Goal: Contribute content

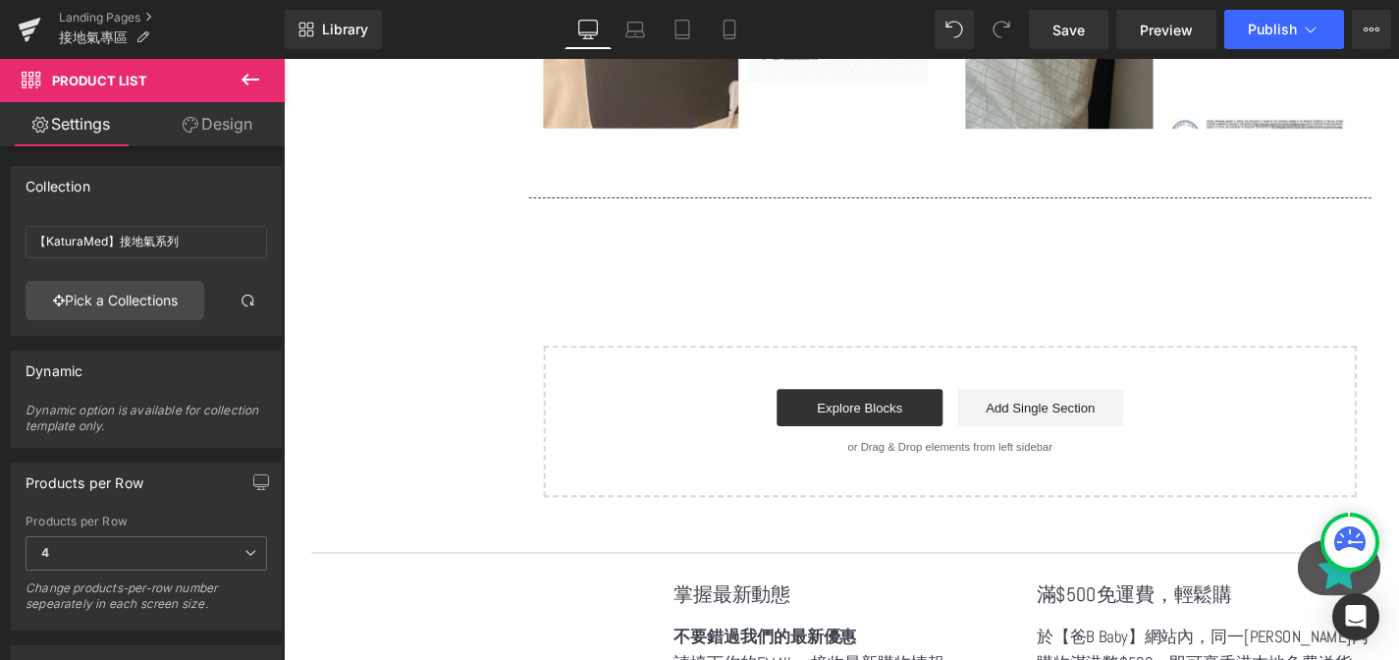
scroll to position [4889, 0]
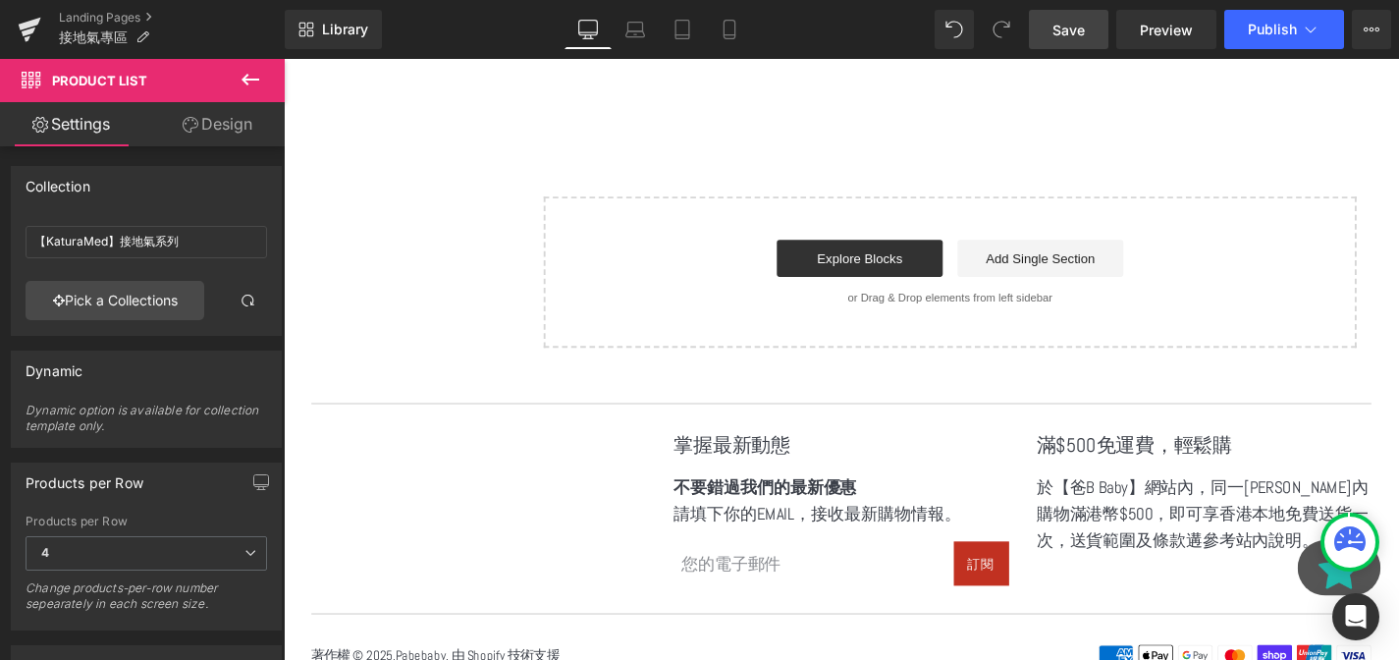
click at [1073, 34] on span "Save" at bounding box center [1068, 30] width 32 height 21
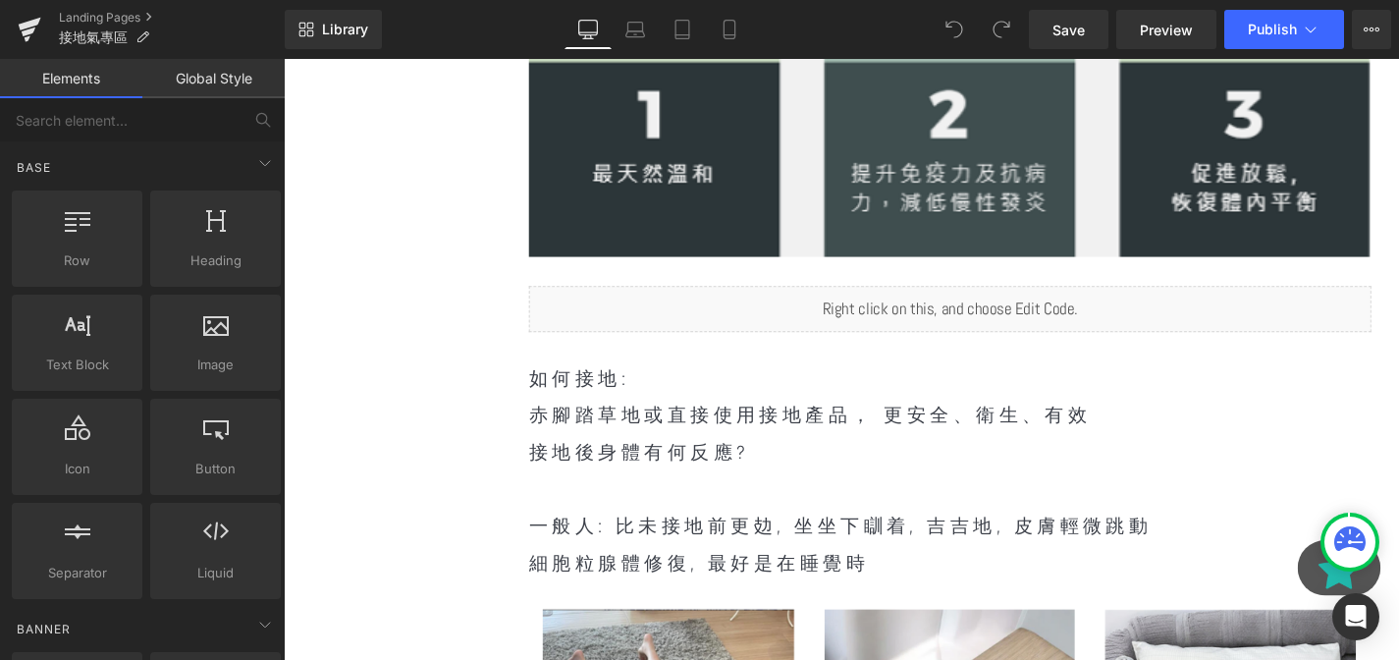
scroll to position [1182, 0]
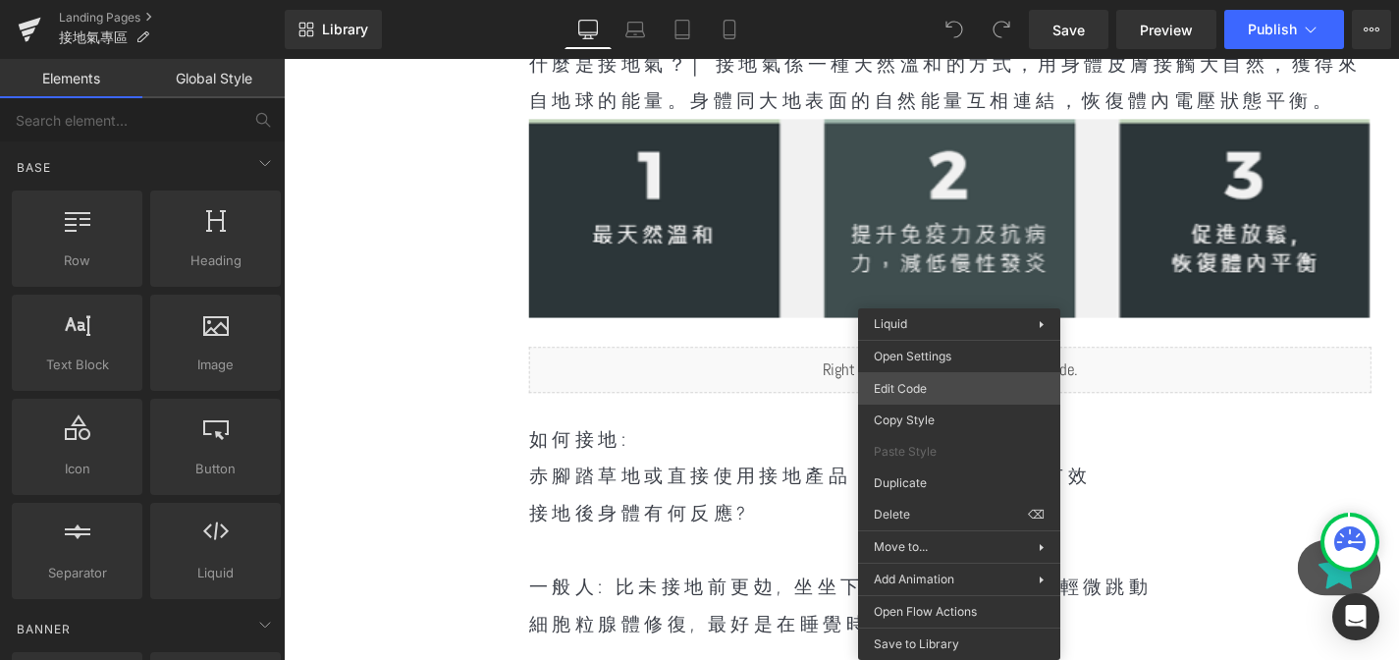
click at [903, 0] on div "You are previewing how the will restyle your page. You can not edit Elements in…" at bounding box center [699, 0] width 1399 height 0
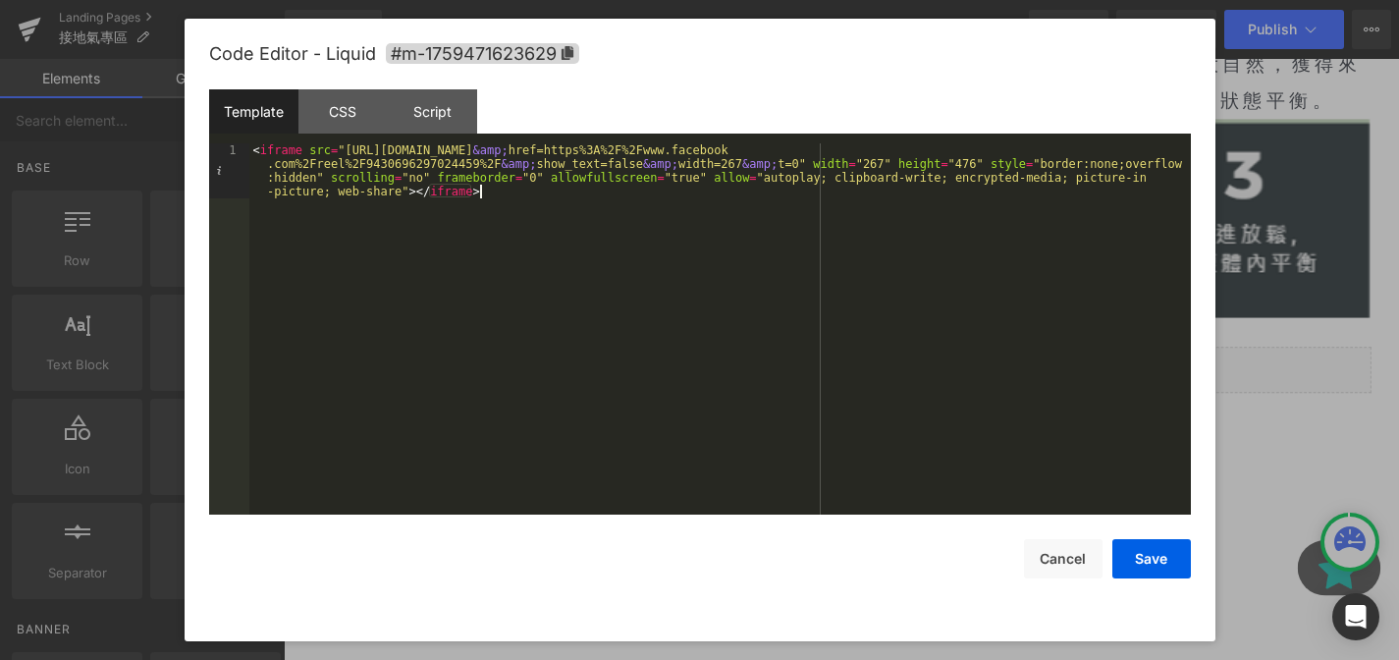
click at [545, 197] on div "< iframe src = "https://www.facebook.com/plugins/video.php?height=476 &amp; hre…" at bounding box center [719, 383] width 941 height 481
click at [1374, 620] on div "Open Intercom Messenger" at bounding box center [1356, 617] width 52 height 52
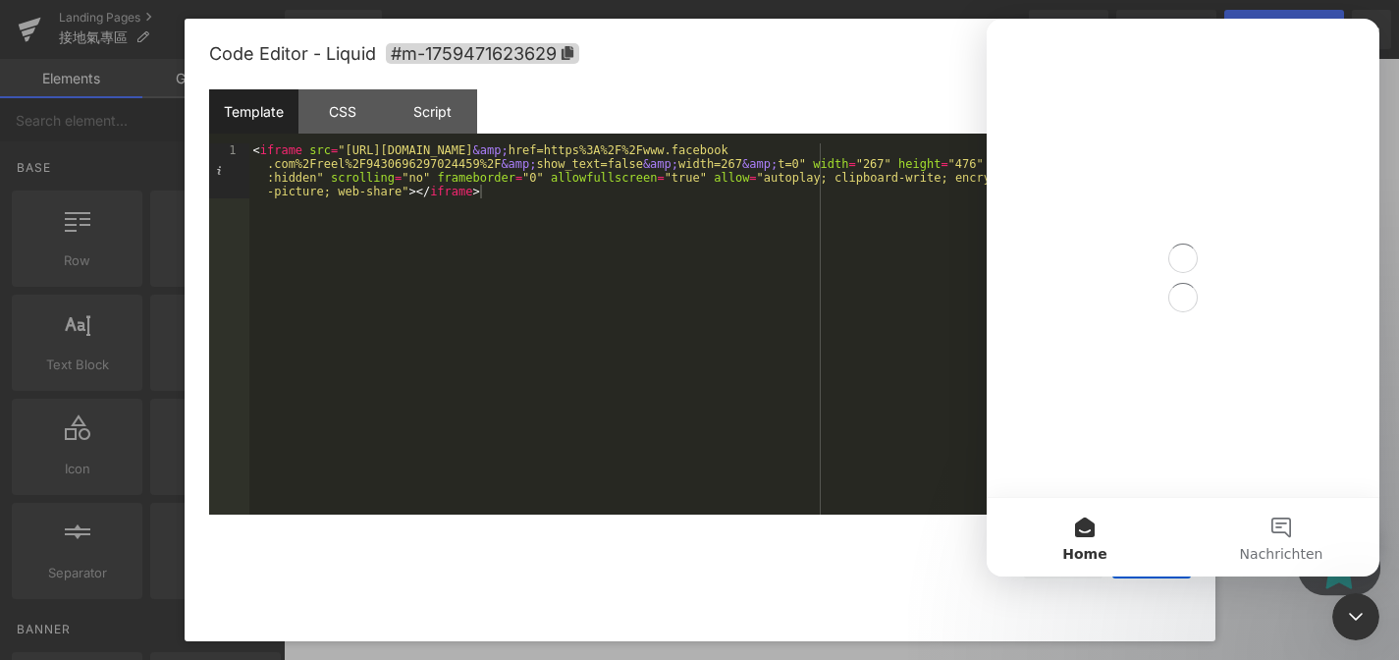
scroll to position [0, 0]
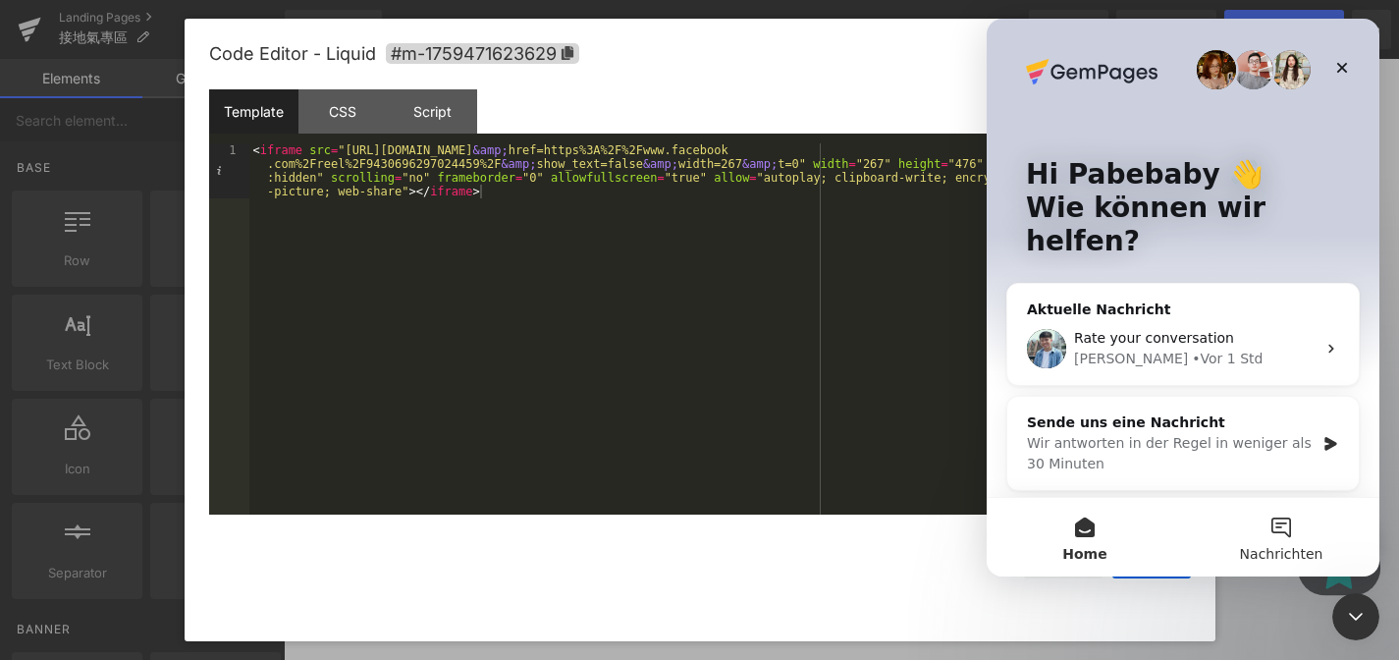
click at [1245, 516] on button "Nachrichten" at bounding box center [1281, 537] width 196 height 79
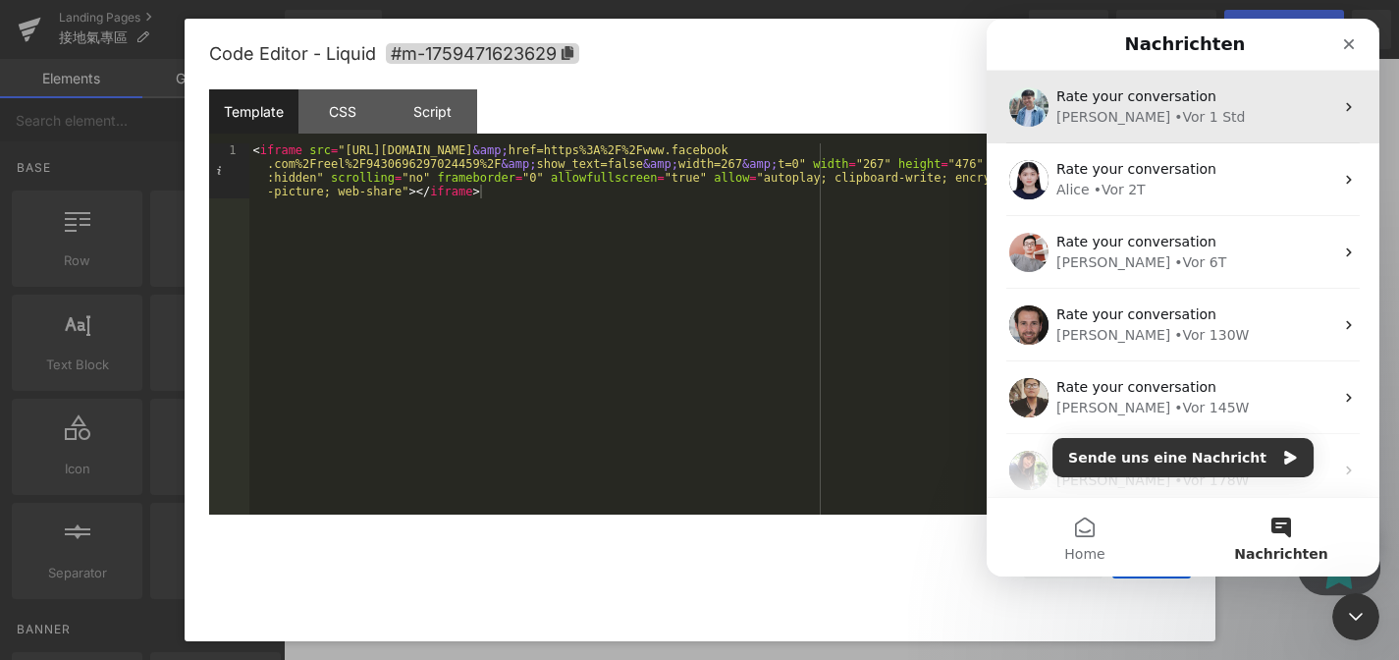
click at [1123, 131] on div "Rate your conversation Liam • Vor 1 Std" at bounding box center [1182, 107] width 393 height 73
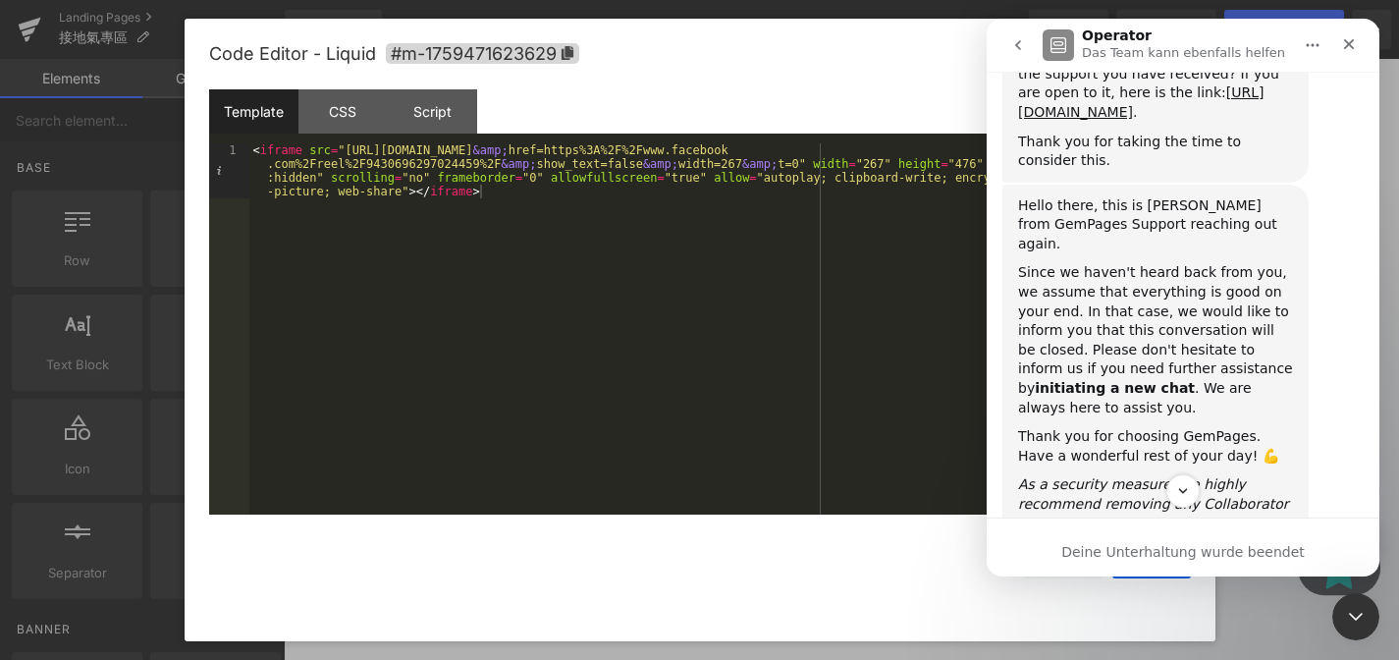
scroll to position [5316, 0]
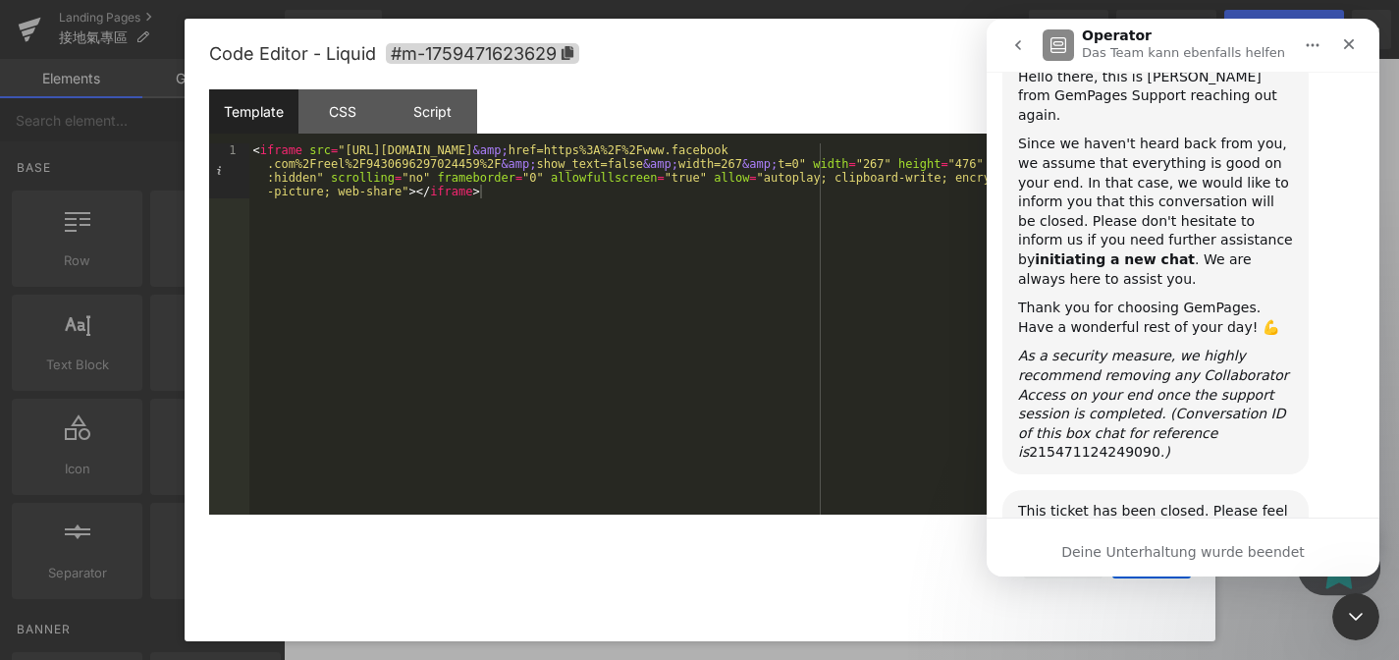
click at [1013, 49] on icon "go back" at bounding box center [1018, 45] width 16 height 16
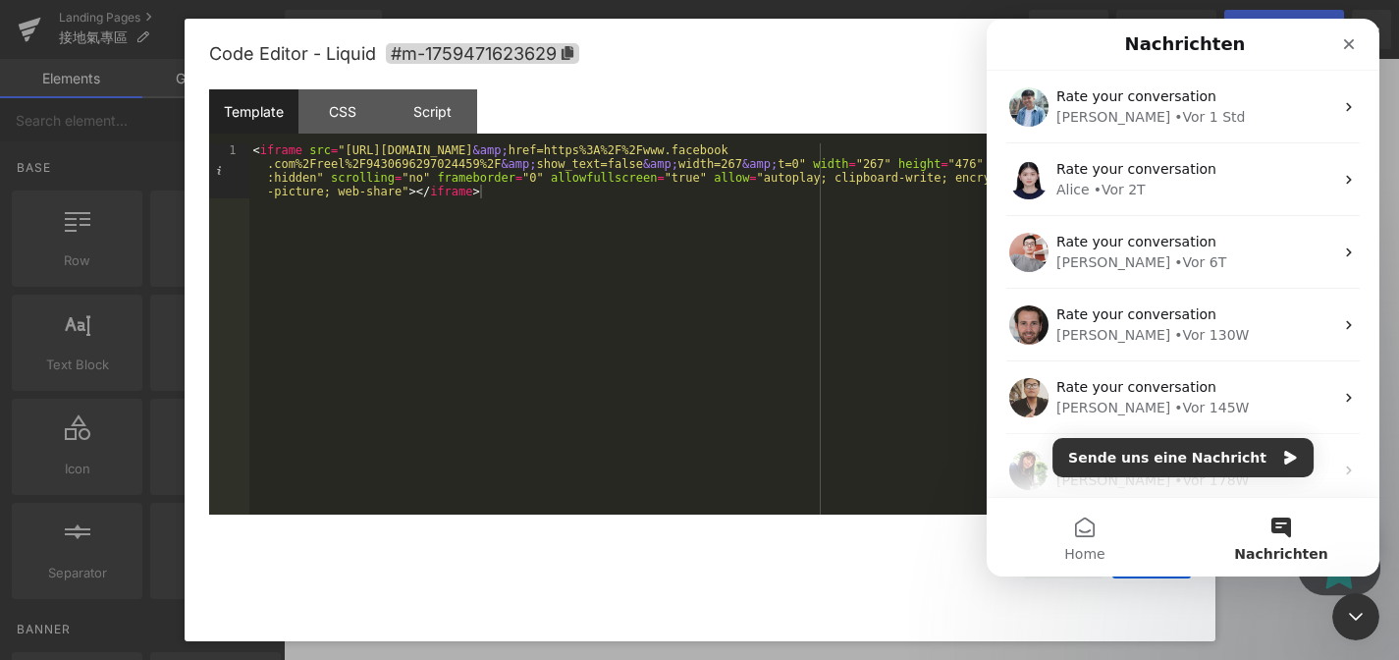
scroll to position [0, 0]
click at [1260, 467] on button "Sende uns eine Nachricht" at bounding box center [1182, 457] width 261 height 39
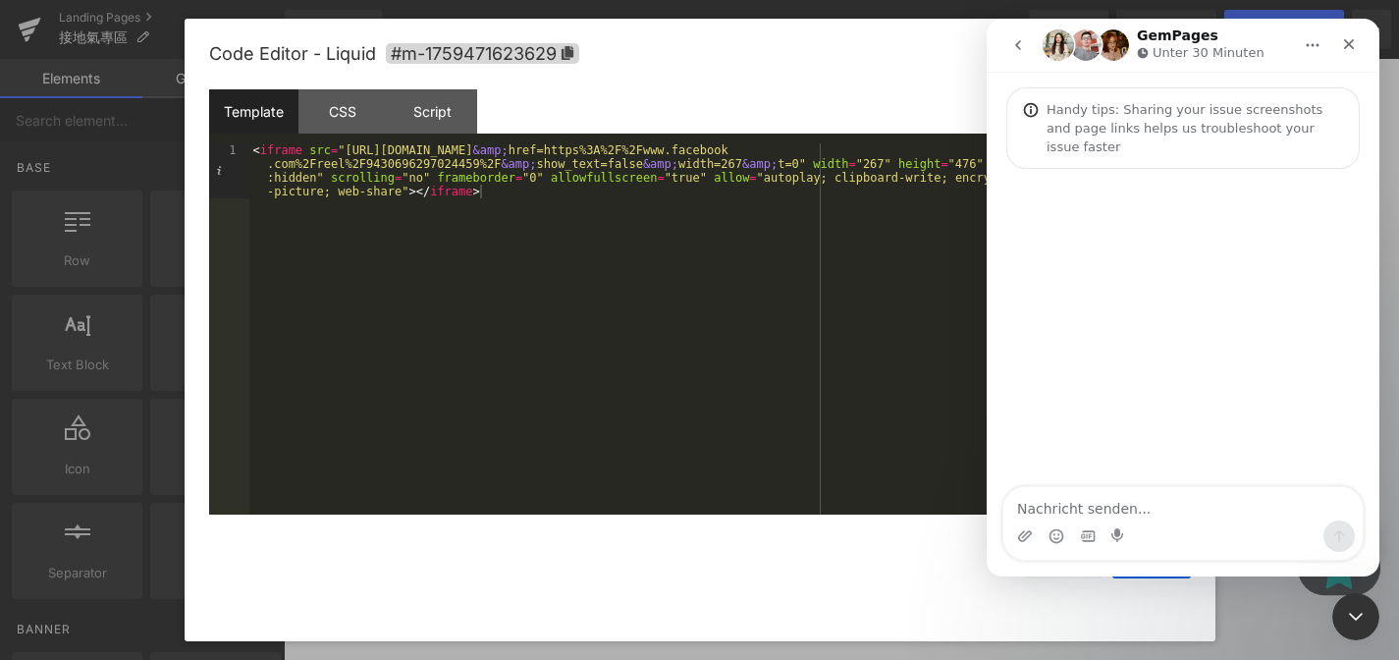
click at [1115, 512] on textarea "Nachricht senden..." at bounding box center [1182, 503] width 359 height 33
type textarea "hi how can i paste the facebook post onto gempages page"
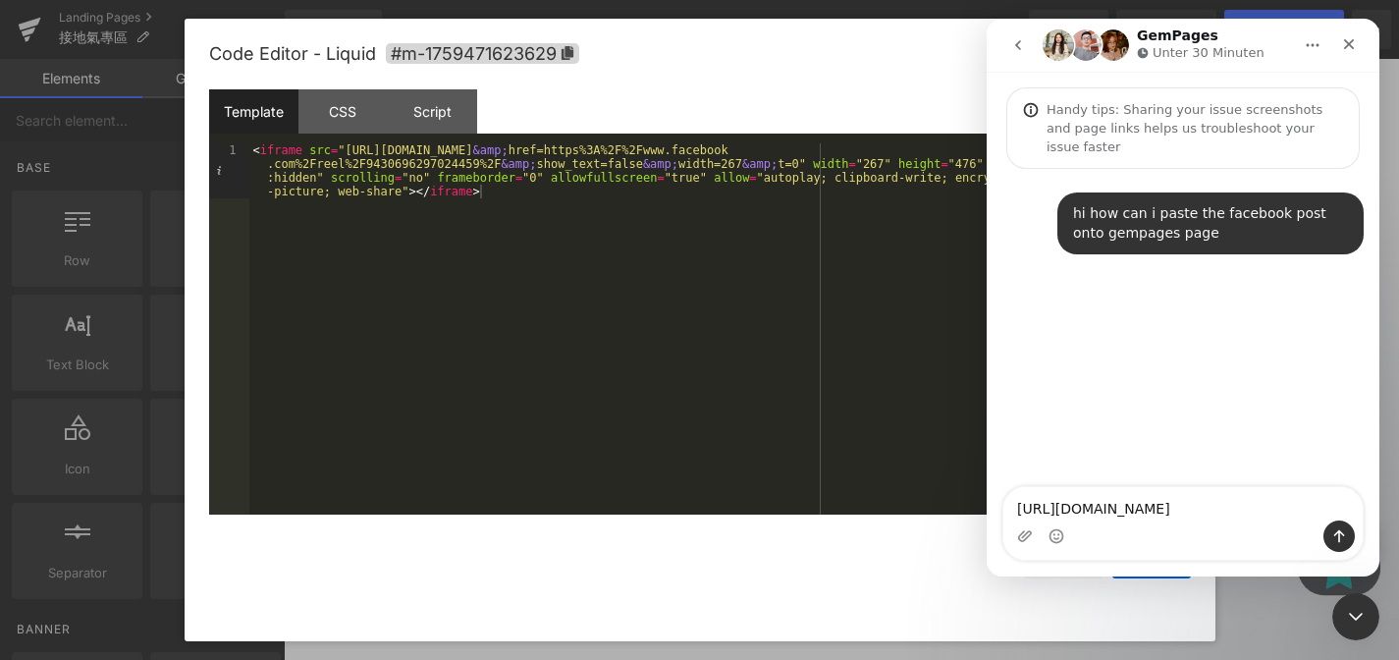
type textarea "https://www.facebook.com/groups/1026738022486653/permalink/1291285016031951/?mi…"
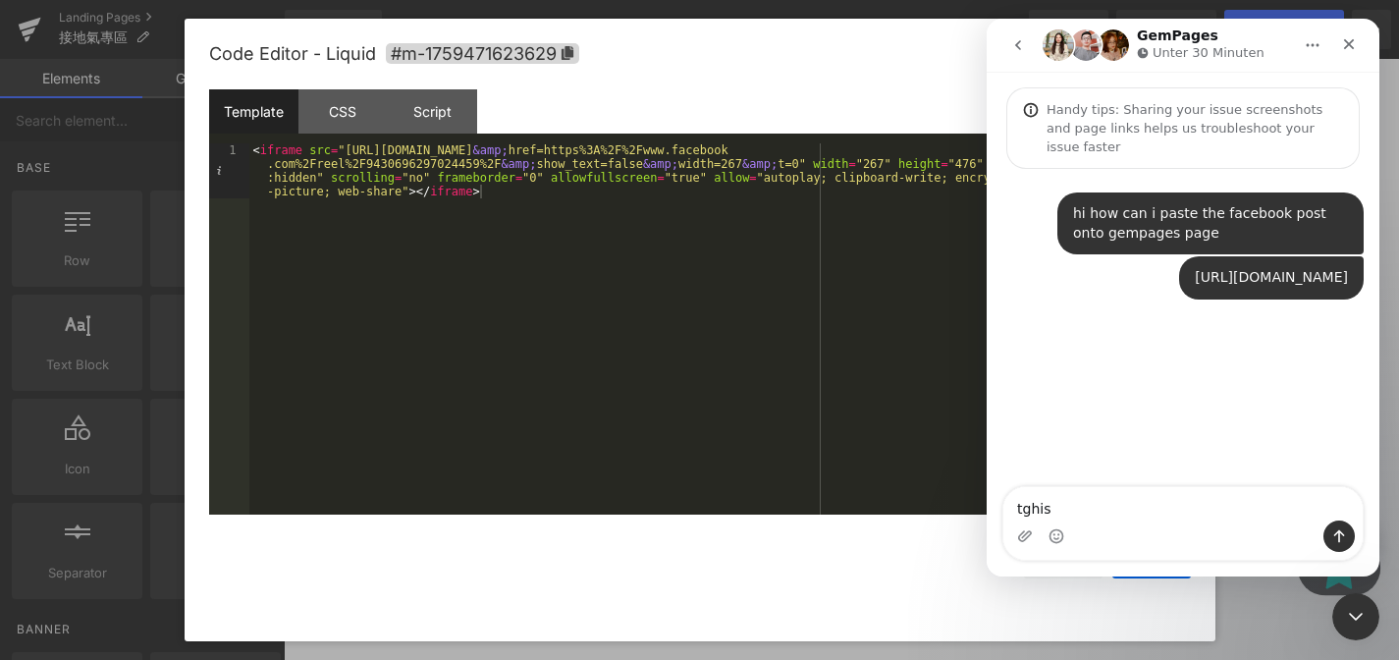
type textarea "tghis"
type textarea "this link"
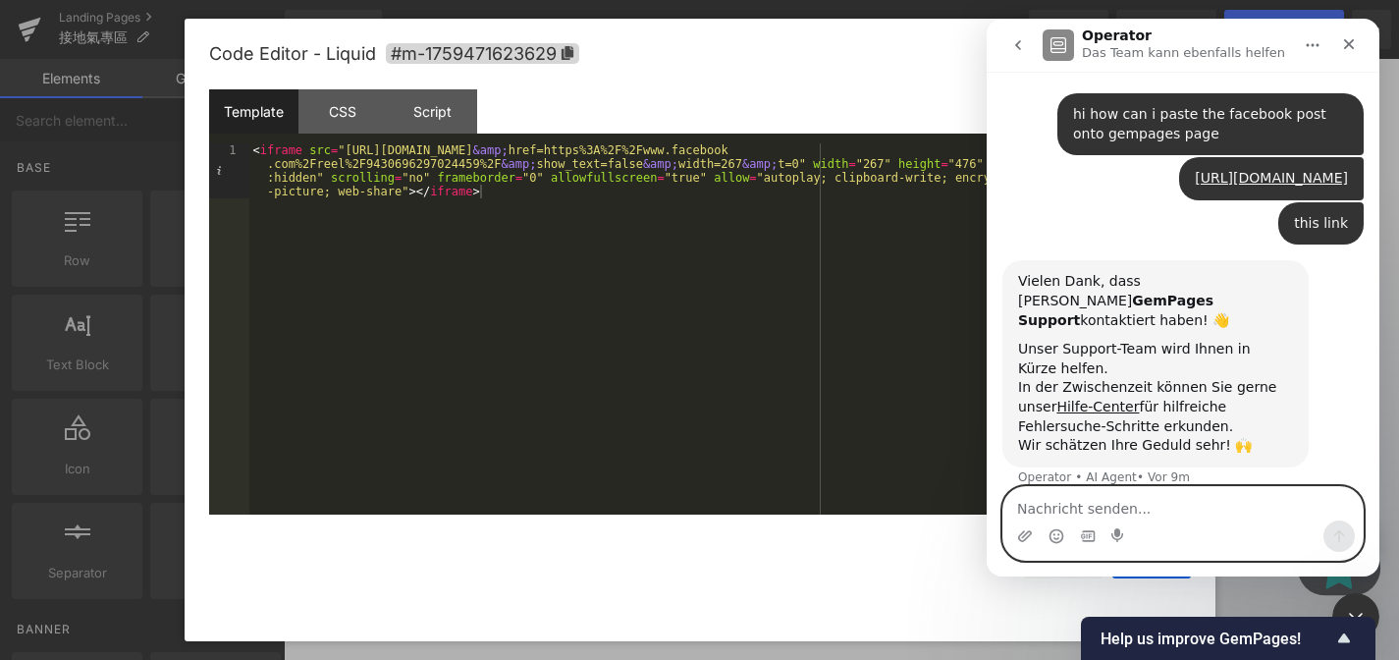
scroll to position [77, 0]
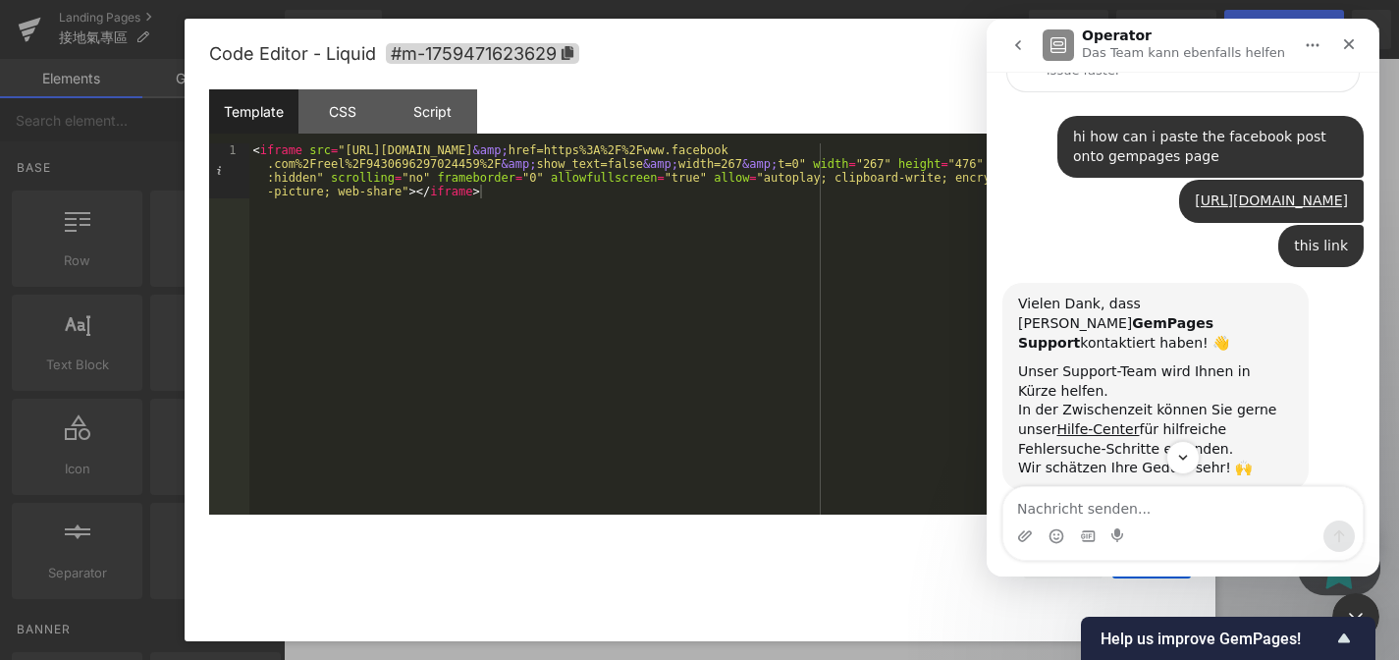
click at [1188, 347] on div "Vielen Dank, dass Sie GemPages Support kontaktiert haben! 👋 Unser Support-Team …" at bounding box center [1155, 386] width 306 height 206
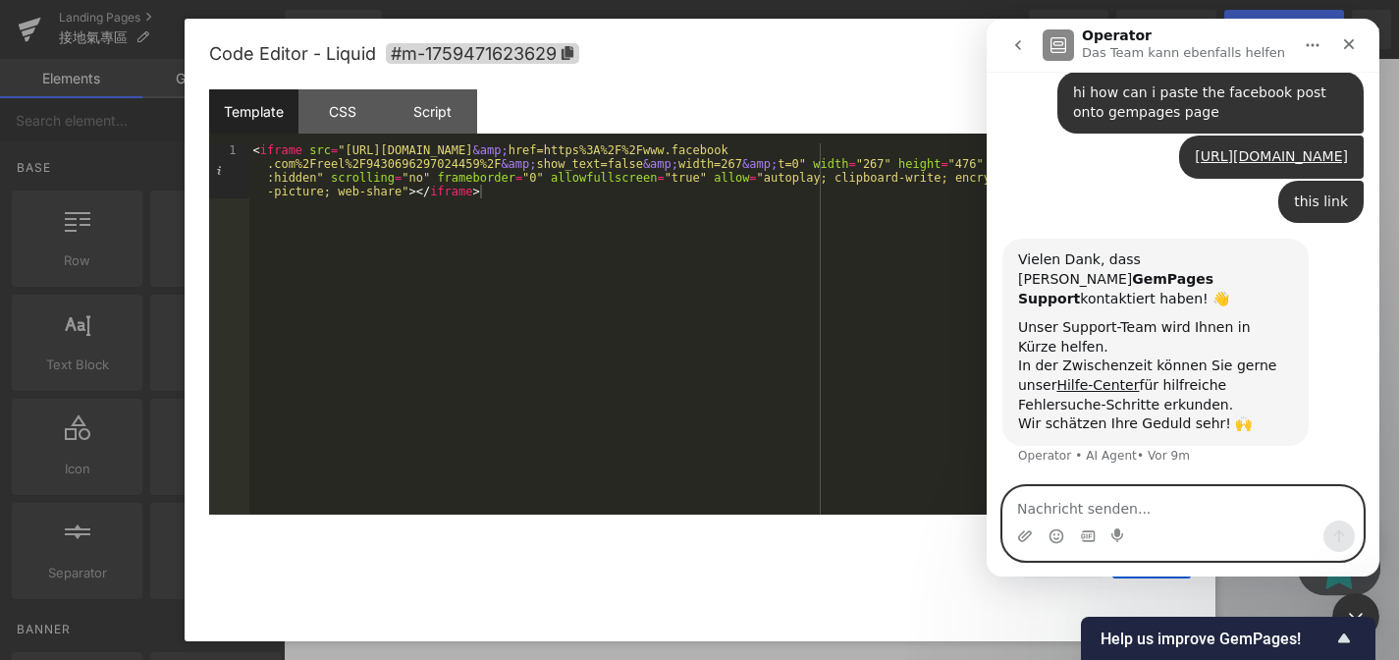
click at [1129, 499] on textarea "Nachricht senden..." at bounding box center [1182, 503] width 359 height 33
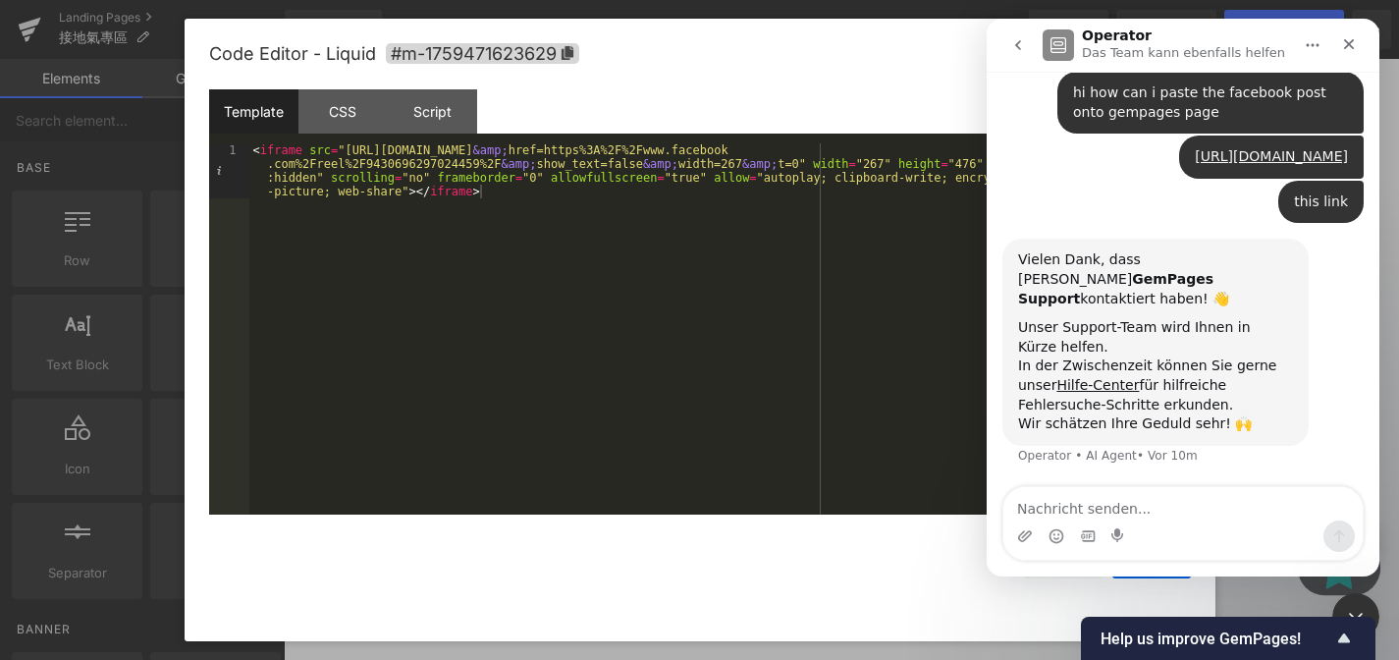
click at [811, 149] on div at bounding box center [699, 300] width 1399 height 601
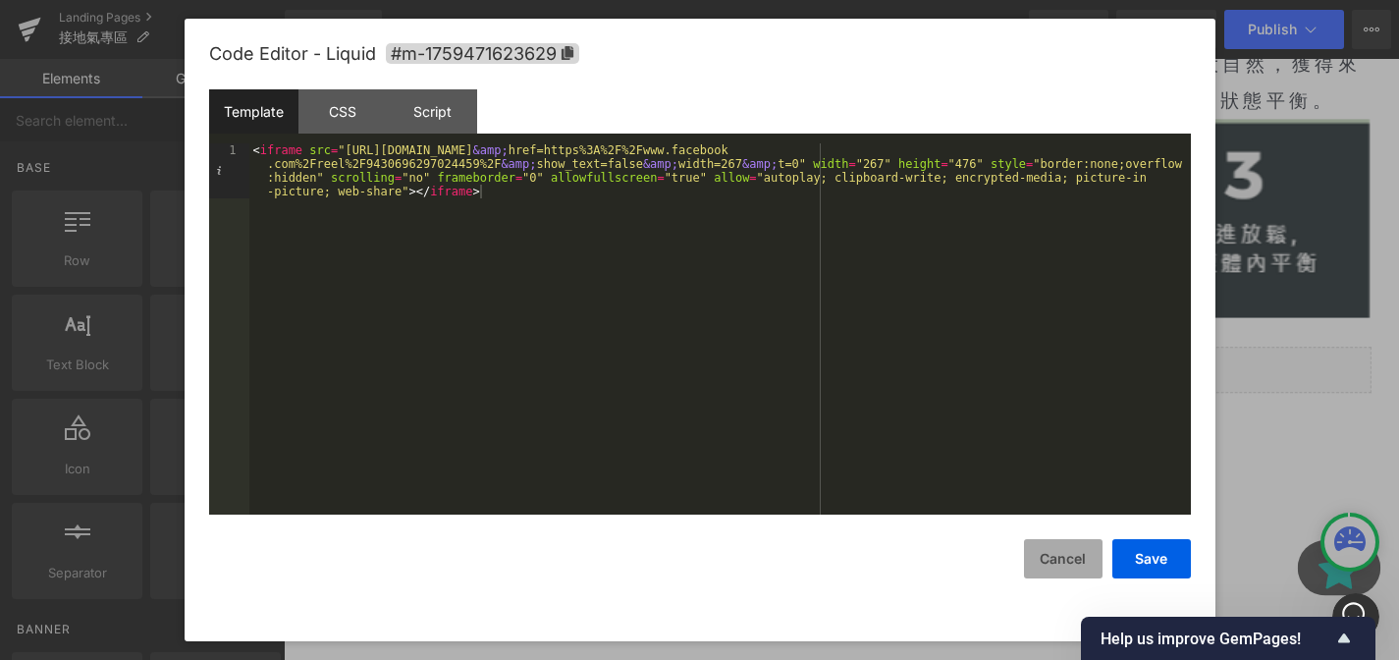
click at [1063, 560] on button "Cancel" at bounding box center [1063, 558] width 79 height 39
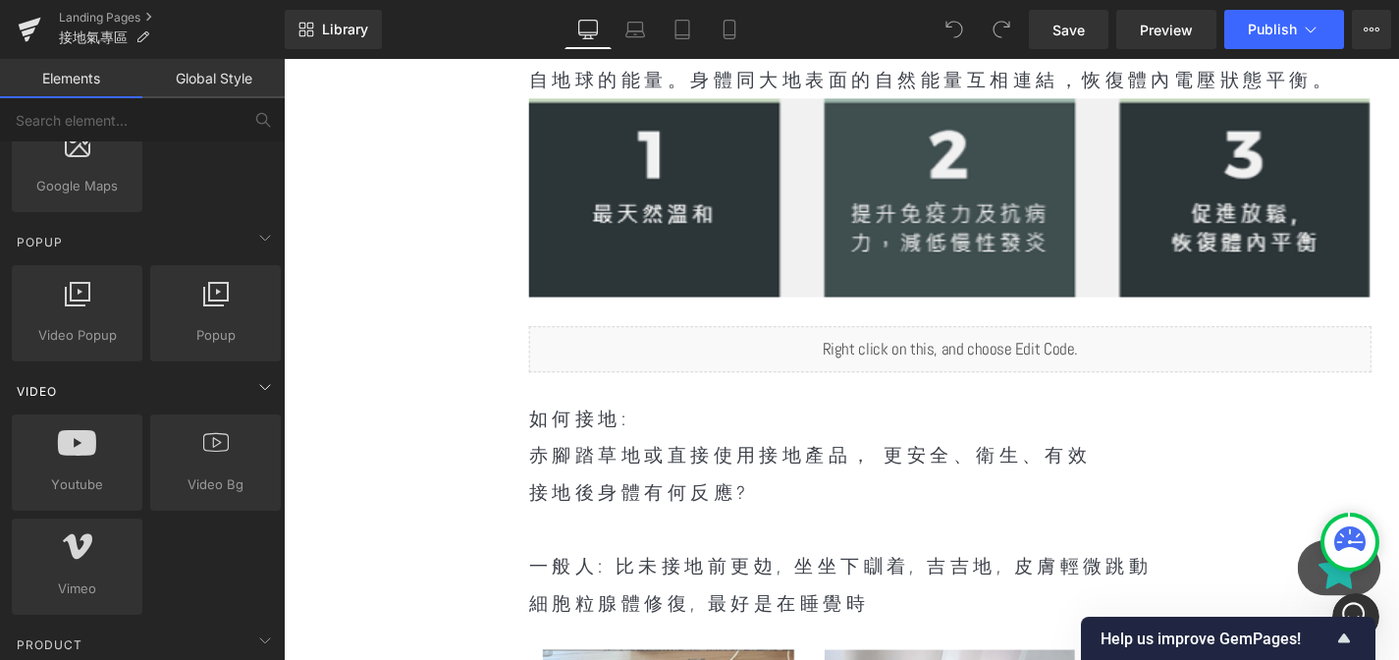
scroll to position [1152, 0]
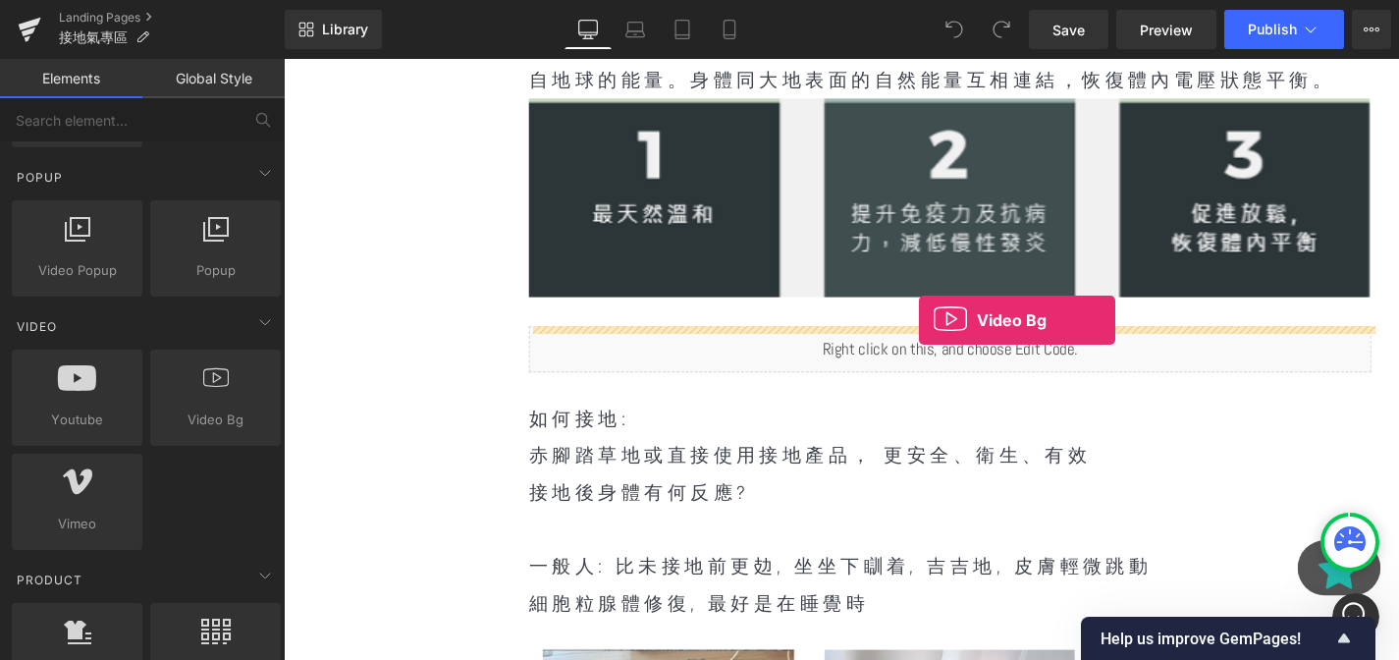
drag, startPoint x: 445, startPoint y: 464, endPoint x: 958, endPoint y: 339, distance: 528.4
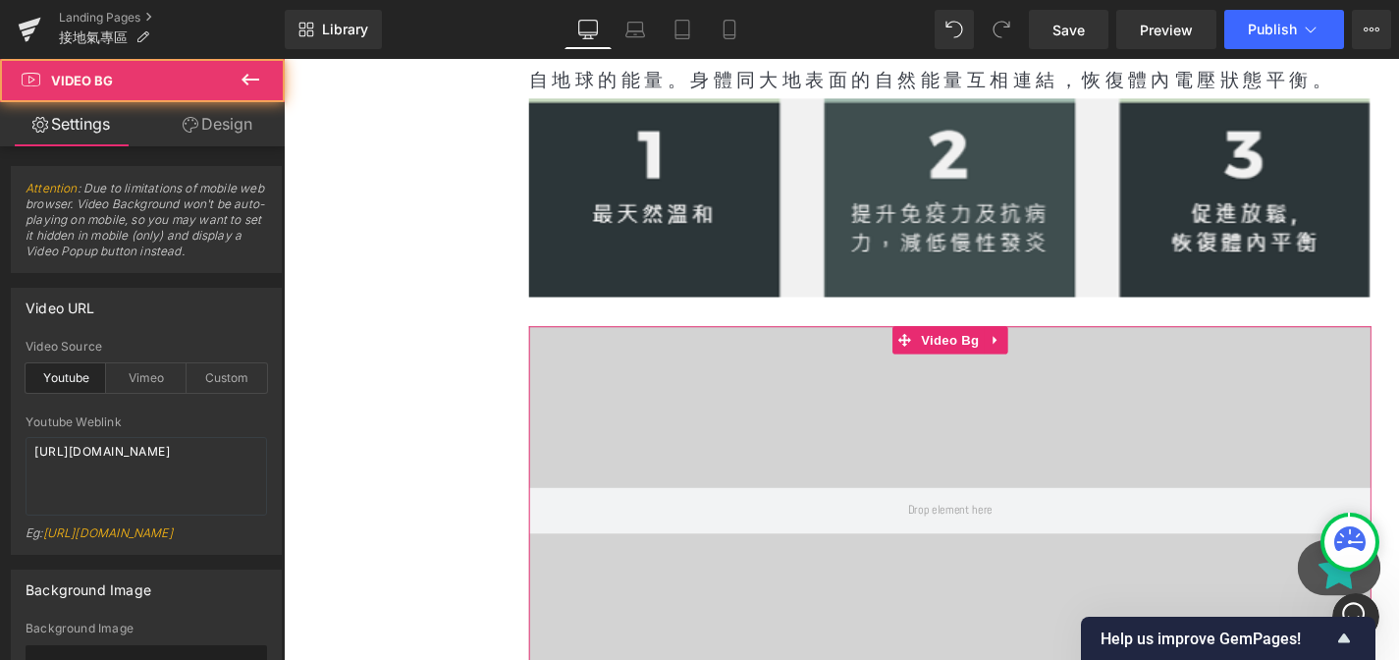
scroll to position [1393, 0]
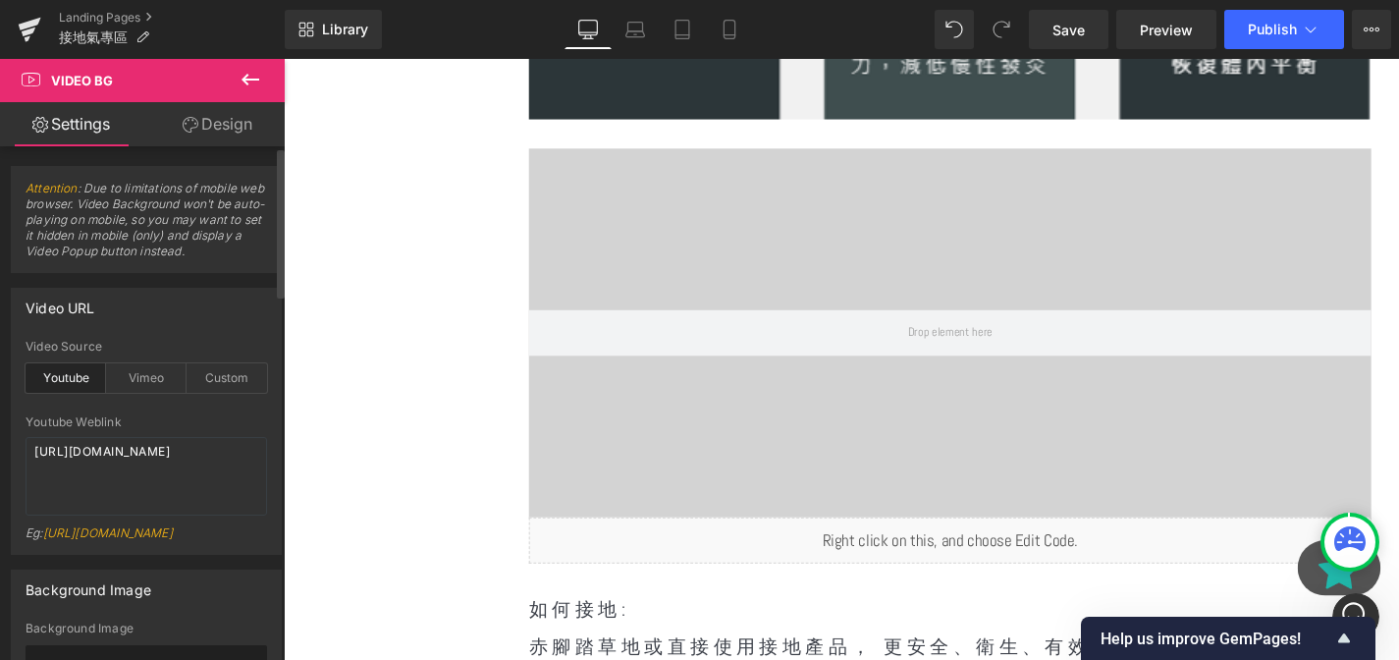
drag, startPoint x: 270, startPoint y: 360, endPoint x: 1, endPoint y: 316, distance: 272.5
click at [270, 360] on div "youtube Video Source Youtube Vimeo Custom Youtube Weblink https://www.youtube.c…" at bounding box center [146, 447] width 269 height 214
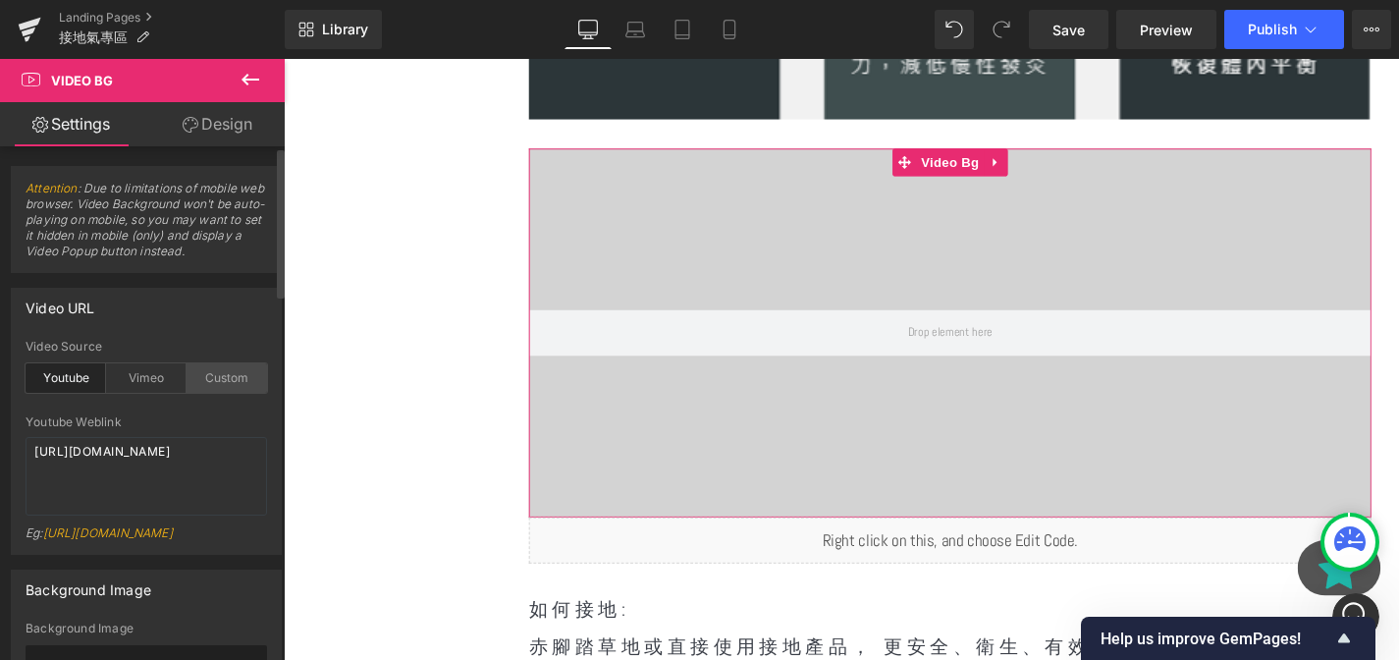
click at [252, 373] on div "Custom" at bounding box center [226, 377] width 80 height 29
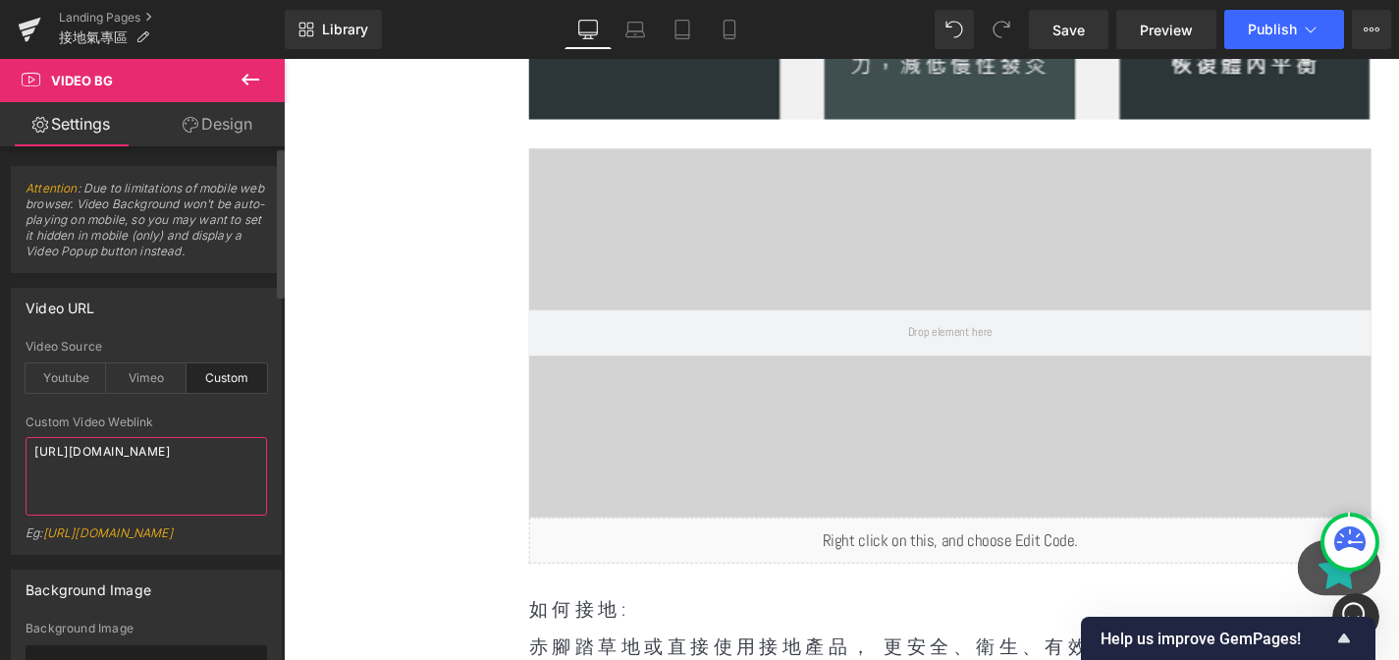
click at [145, 478] on textarea "https://cdn.shopify.com/s/files/1/0263/4153/9917/files/Stamped_Reviews.mp4?v=15…" at bounding box center [146, 476] width 241 height 79
paste textarea "fb.watch/CvgF0Eif8h/?mibextid=wwXIfr"
type textarea "https://fb.watch/CvgF0Eif8h/?mibextid=wwXIfr"
click at [245, 416] on div "Custom Video Weblink" at bounding box center [146, 422] width 241 height 14
click at [199, 466] on textarea "https://fb.watch/CvgF0Eif8h/?mibextid=wwXIfr" at bounding box center [146, 476] width 241 height 79
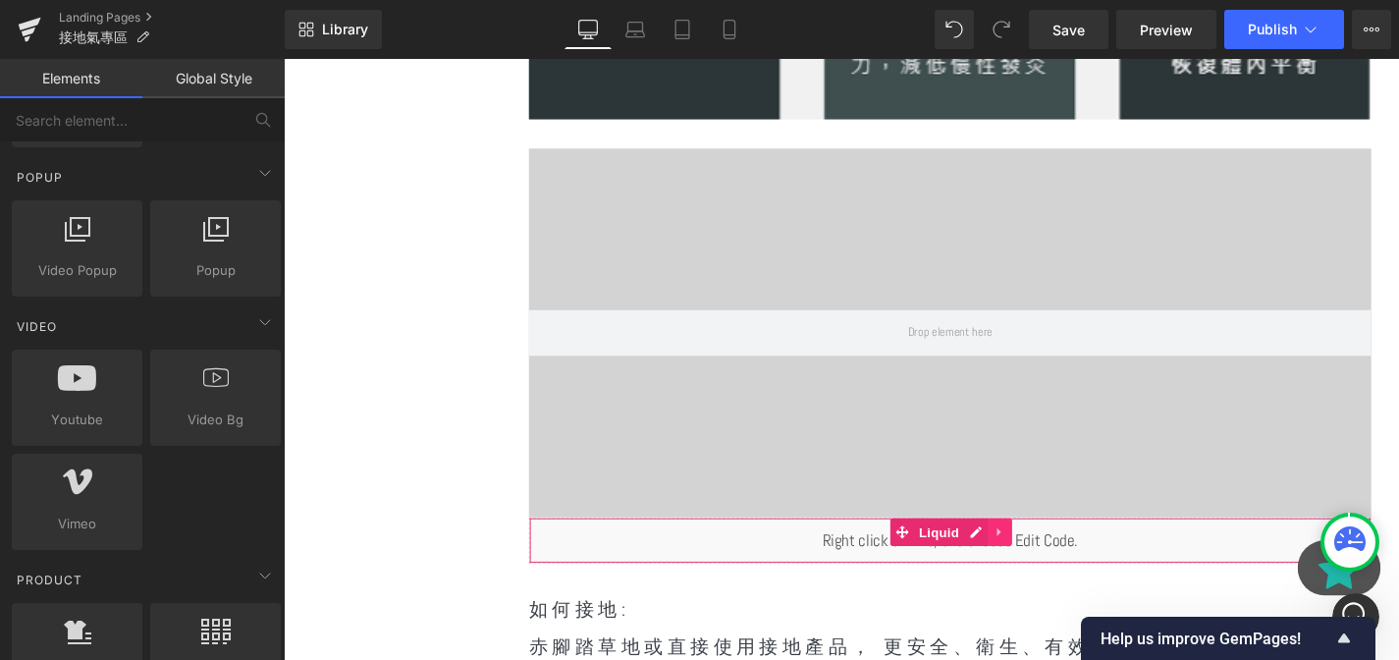
click at [1049, 567] on icon at bounding box center [1046, 561] width 14 height 15
click at [1059, 567] on icon at bounding box center [1059, 562] width 14 height 14
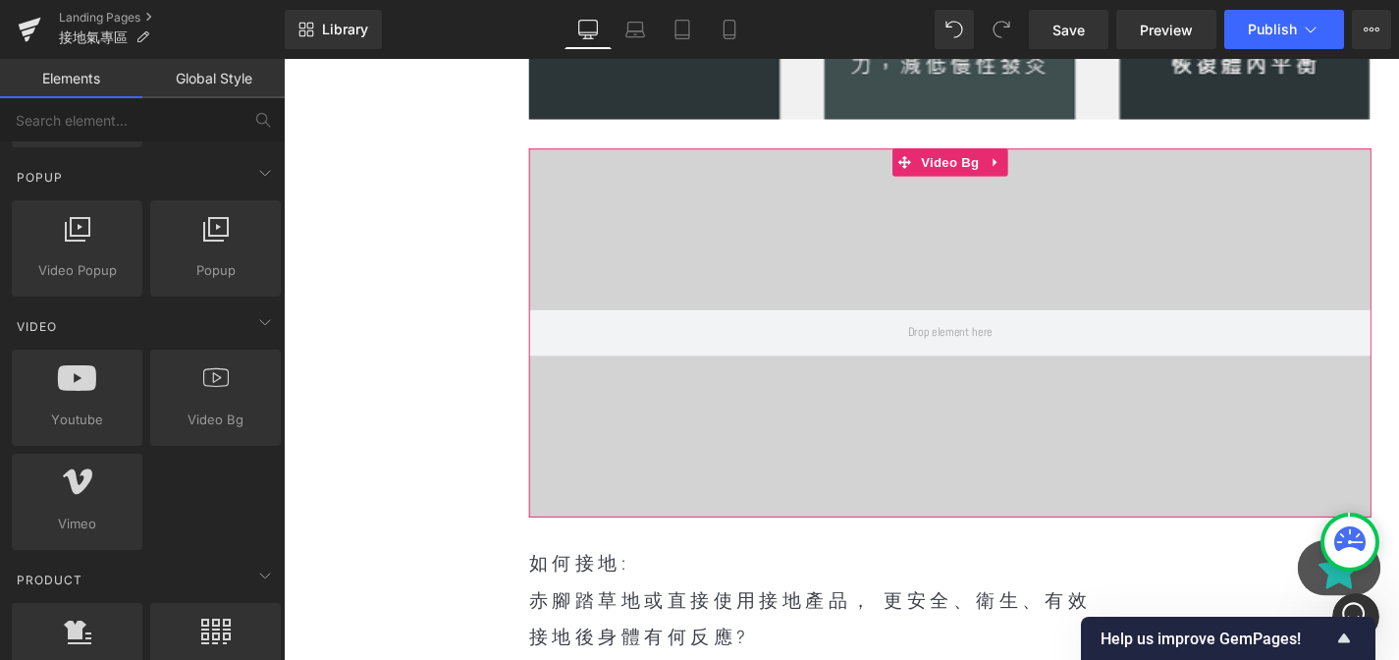
click at [1036, 429] on div at bounding box center [993, 350] width 897 height 393
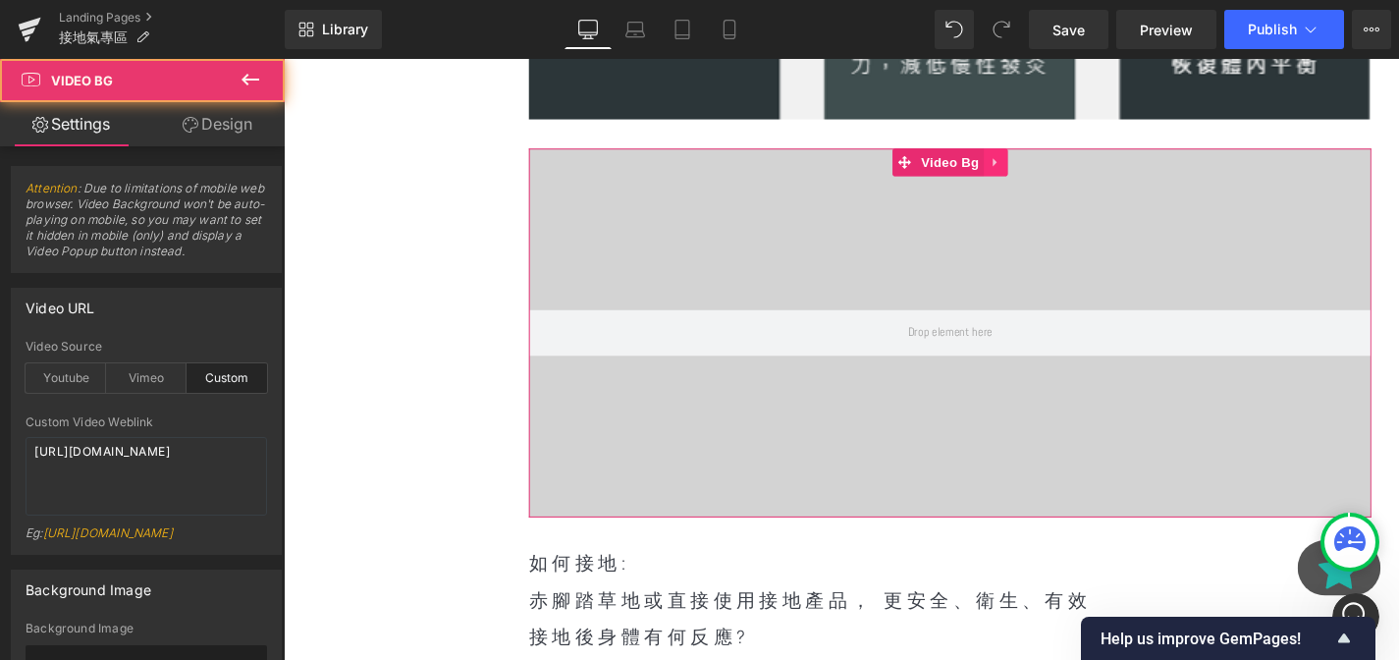
click at [1033, 177] on link at bounding box center [1042, 168] width 26 height 29
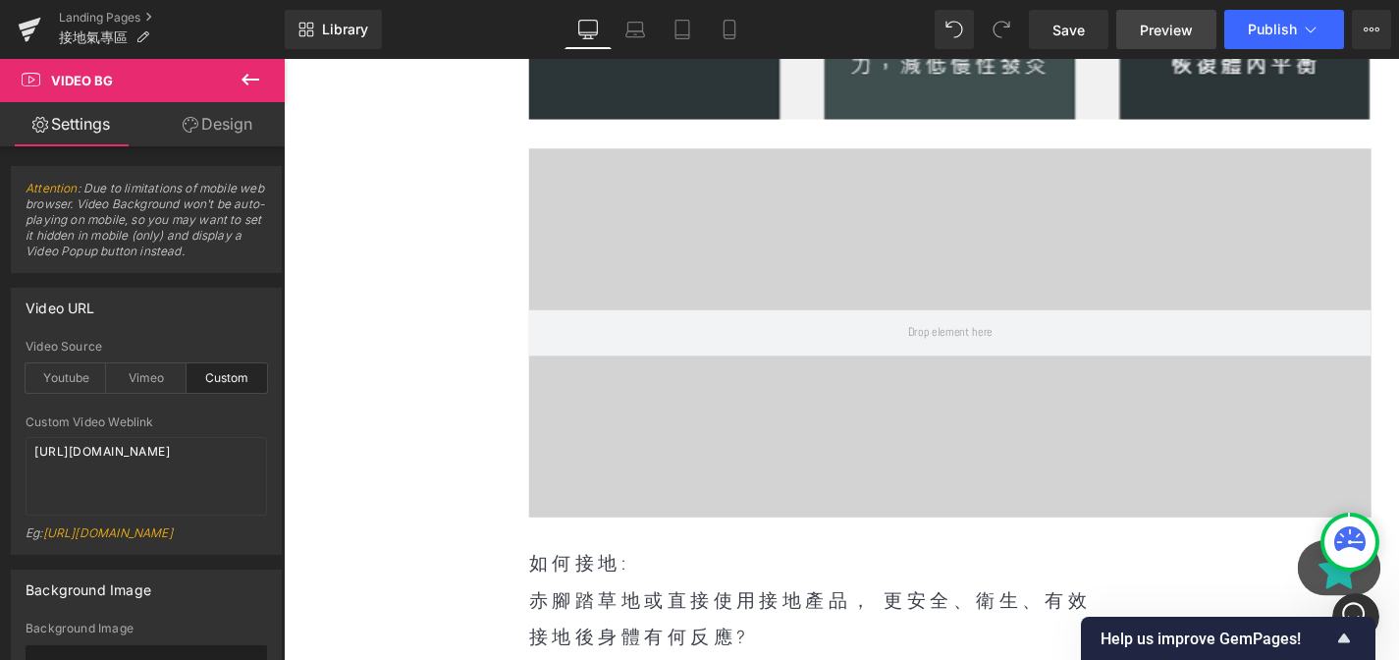
click at [1181, 22] on span "Preview" at bounding box center [1165, 30] width 53 height 21
click at [1060, 35] on span "Save" at bounding box center [1068, 30] width 32 height 21
click at [1148, 39] on link "Preview" at bounding box center [1166, 29] width 100 height 39
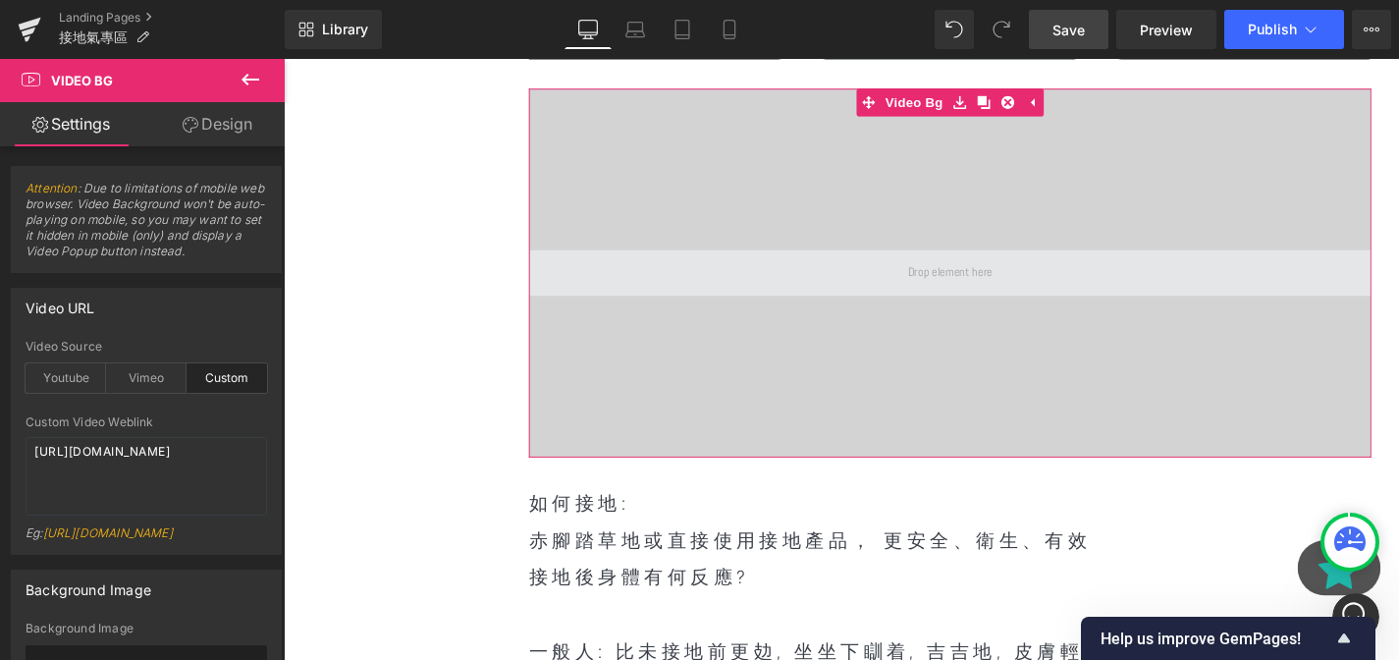
scroll to position [1525, 0]
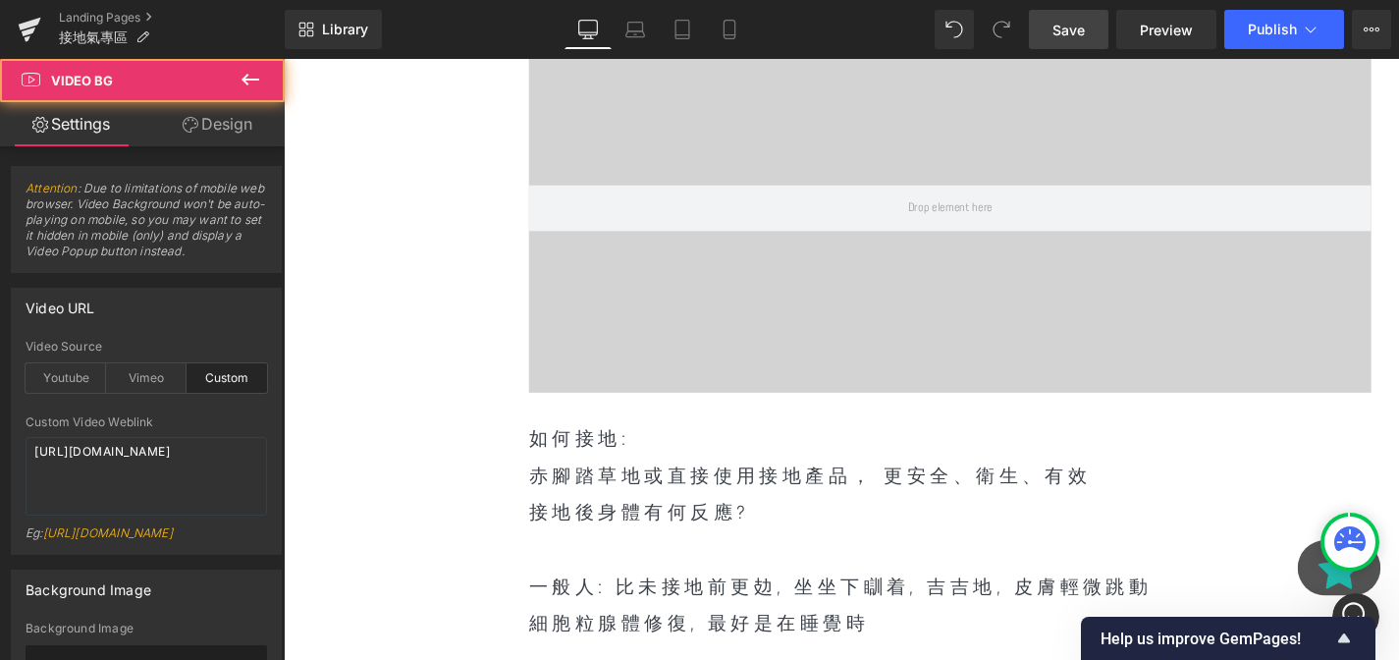
click at [976, 190] on div at bounding box center [993, 218] width 897 height 393
click at [171, 500] on textarea "https://fb.watch/CvgF0Eif8h/?mibextid=wwXIfr" at bounding box center [146, 476] width 241 height 79
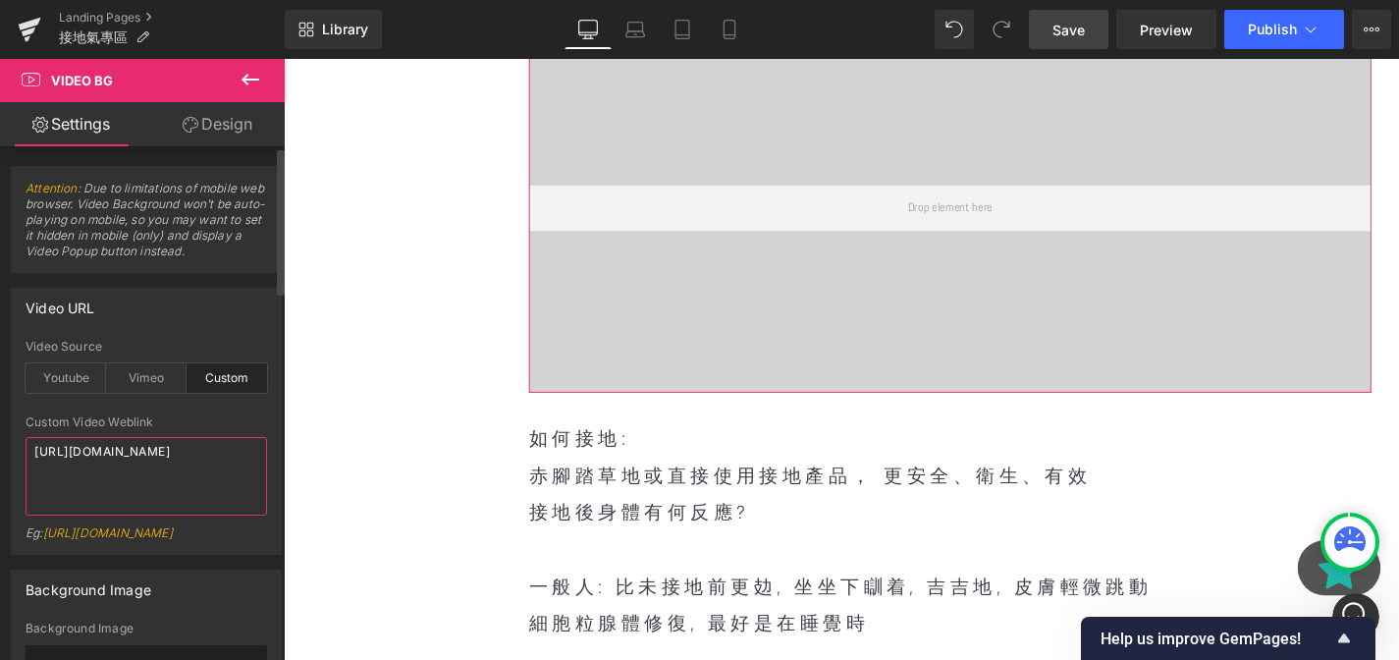
click at [171, 500] on textarea "https://fb.watch/CvgF0Eif8h/?mibextid=wwXIfr" at bounding box center [146, 476] width 241 height 79
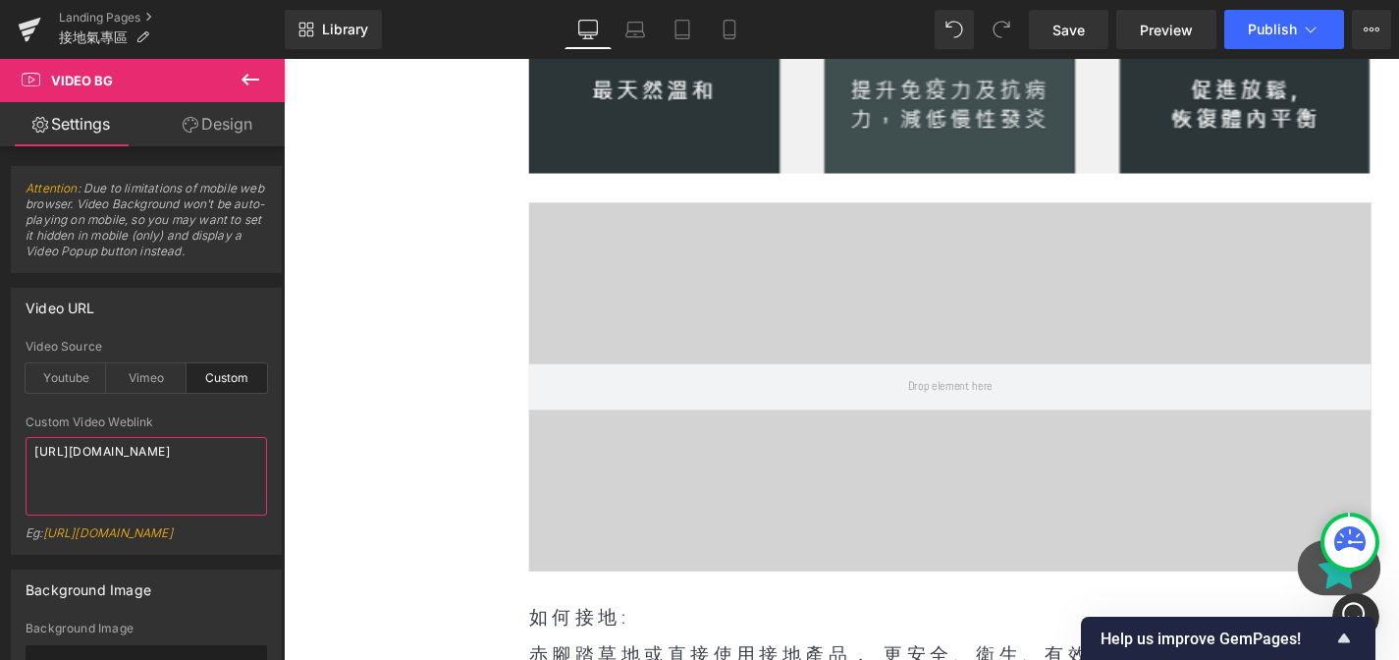
scroll to position [1403, 0]
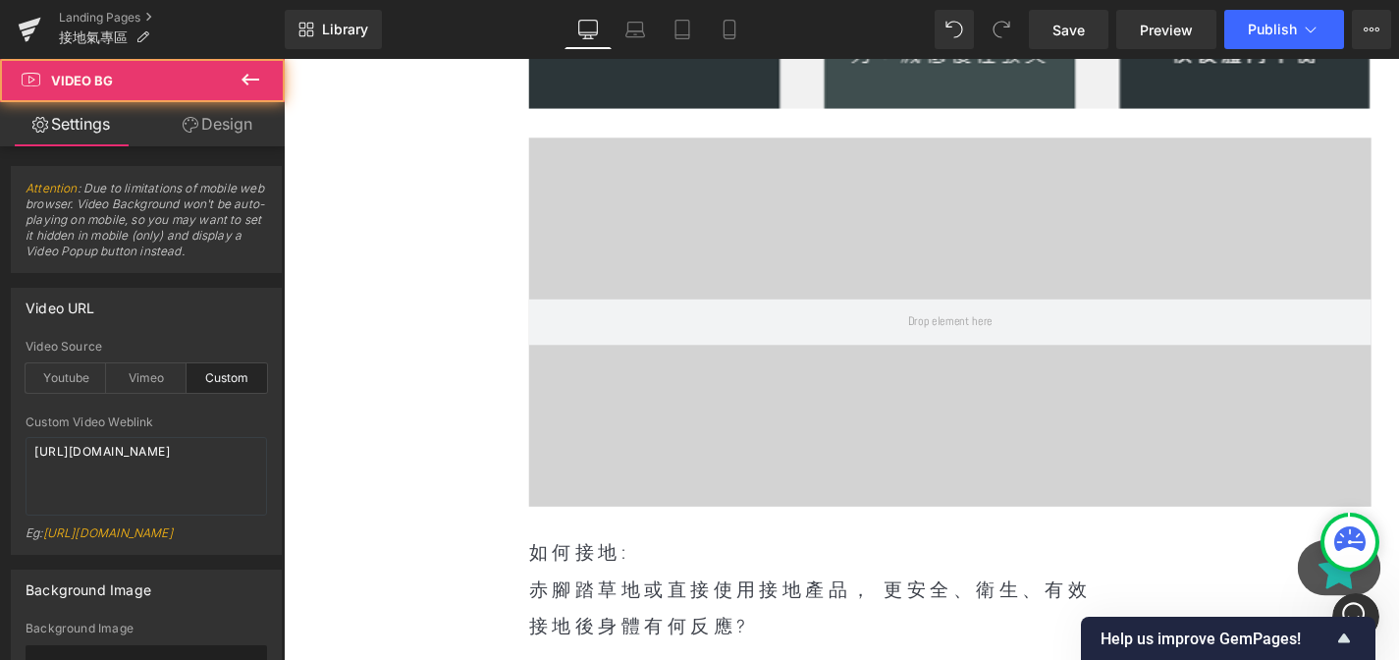
click at [838, 268] on div at bounding box center [993, 339] width 897 height 393
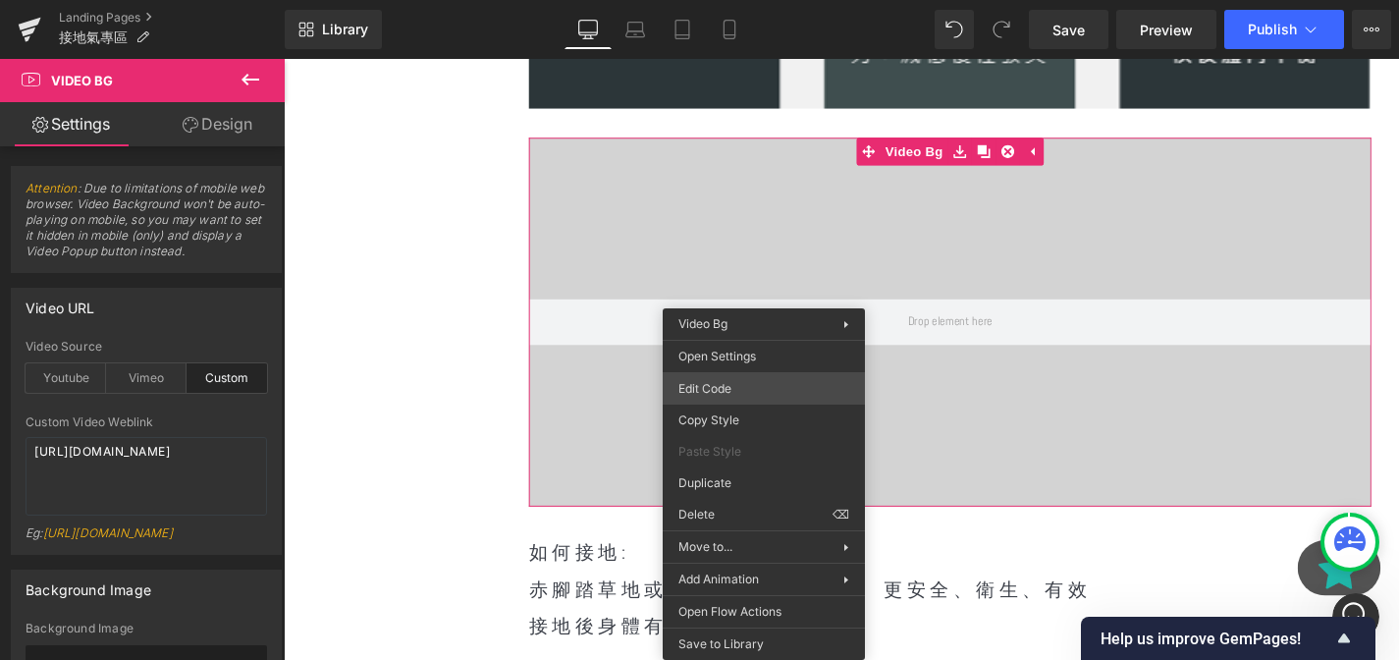
click at [713, 0] on div "Video Bg You are previewing how the will restyle your page. You can not edit El…" at bounding box center [699, 0] width 1399 height 0
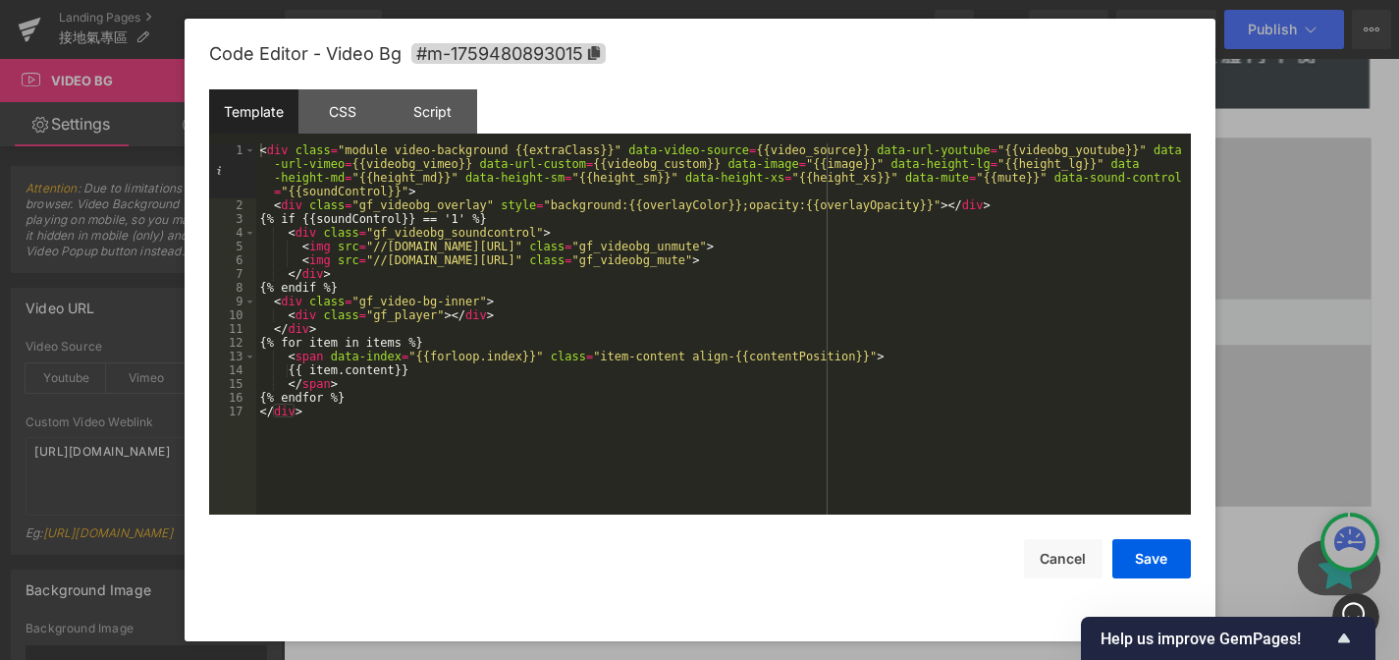
click at [449, 426] on div "< div class = "module video-background {{extraClass}}" data-video-source = {{vi…" at bounding box center [723, 363] width 934 height 440
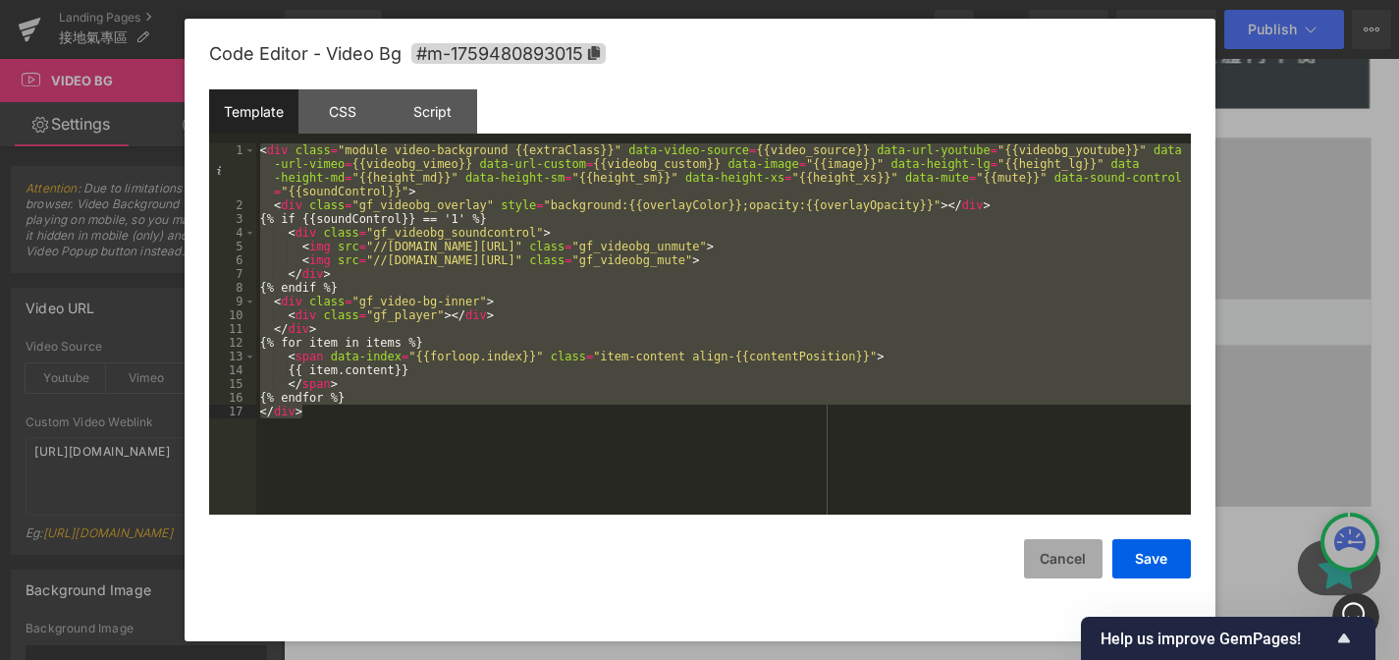
click at [1080, 556] on button "Cancel" at bounding box center [1063, 558] width 79 height 39
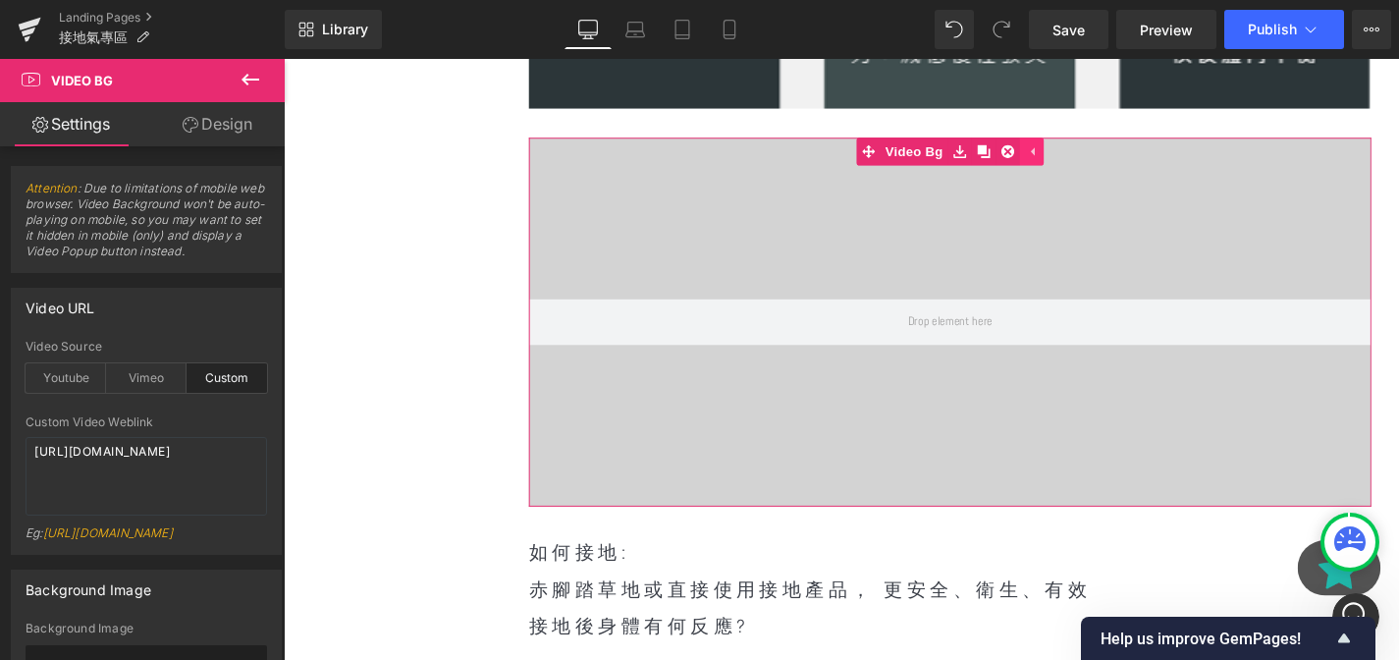
click at [1075, 165] on icon at bounding box center [1080, 157] width 14 height 15
click at [1043, 162] on icon at bounding box center [1041, 157] width 14 height 15
click at [1052, 158] on icon at bounding box center [1054, 158] width 14 height 14
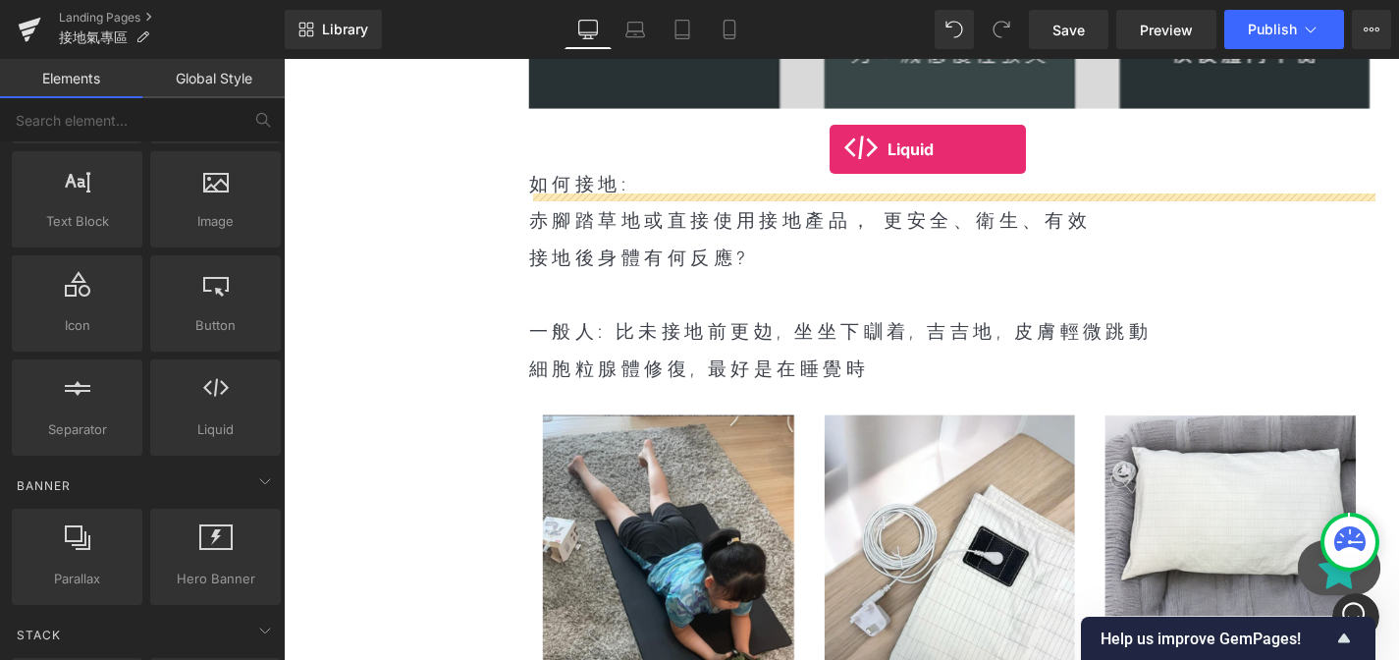
scroll to position [1286, 0]
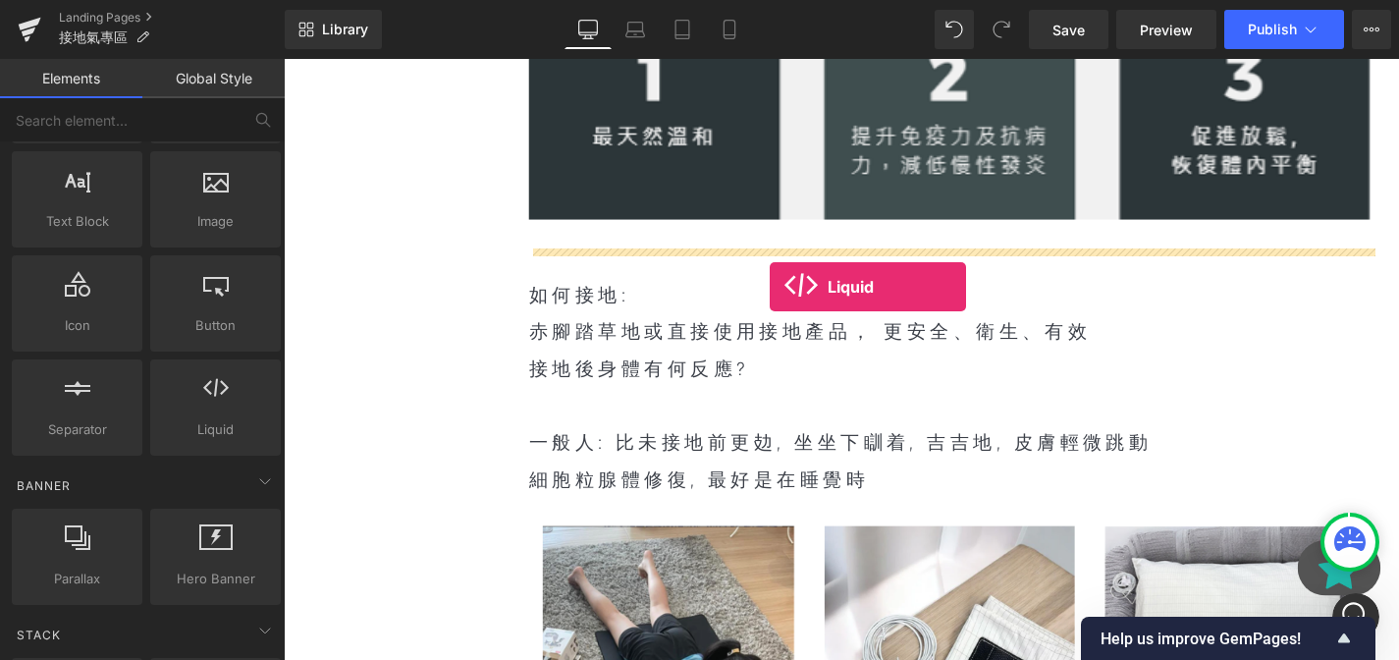
drag, startPoint x: 499, startPoint y: 449, endPoint x: 801, endPoint y: 300, distance: 337.1
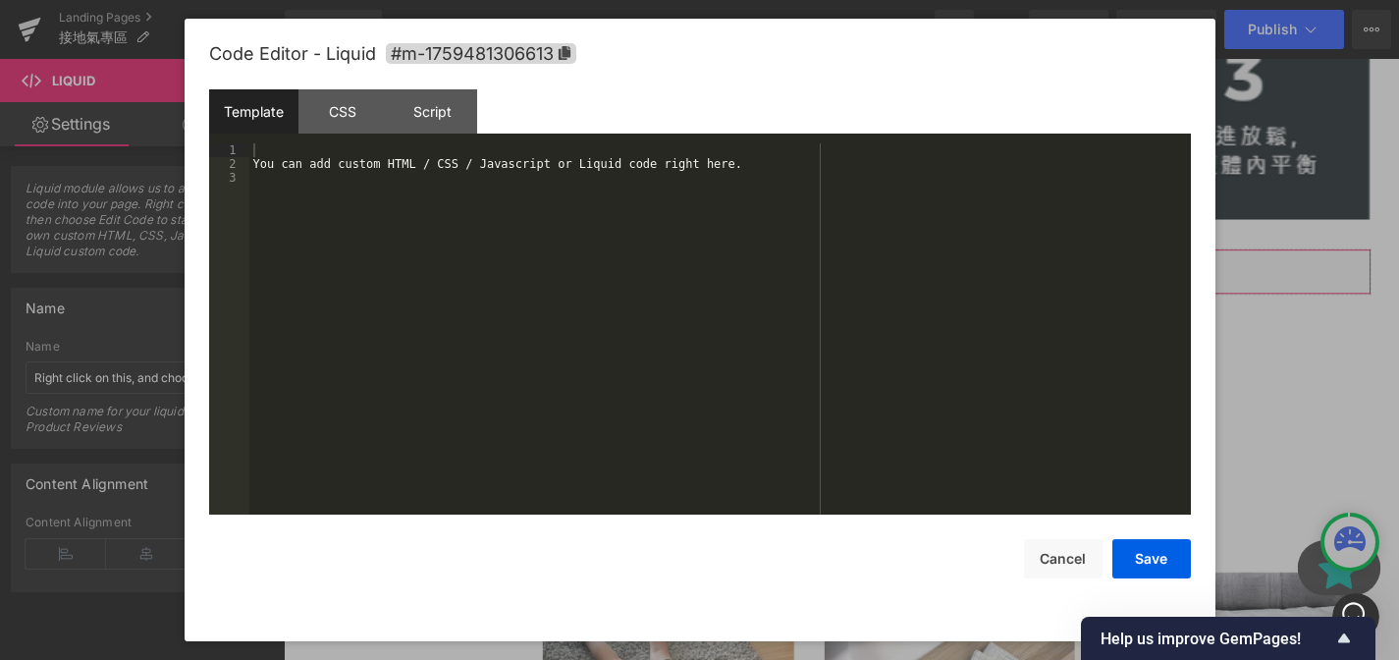
click at [681, 0] on div "Liquid You are previewing how the will restyle your page. You can not edit Elem…" at bounding box center [699, 0] width 1399 height 0
click at [536, 288] on div "You can add custom HTML / CSS / Javascript or Liquid code right here." at bounding box center [719, 342] width 941 height 398
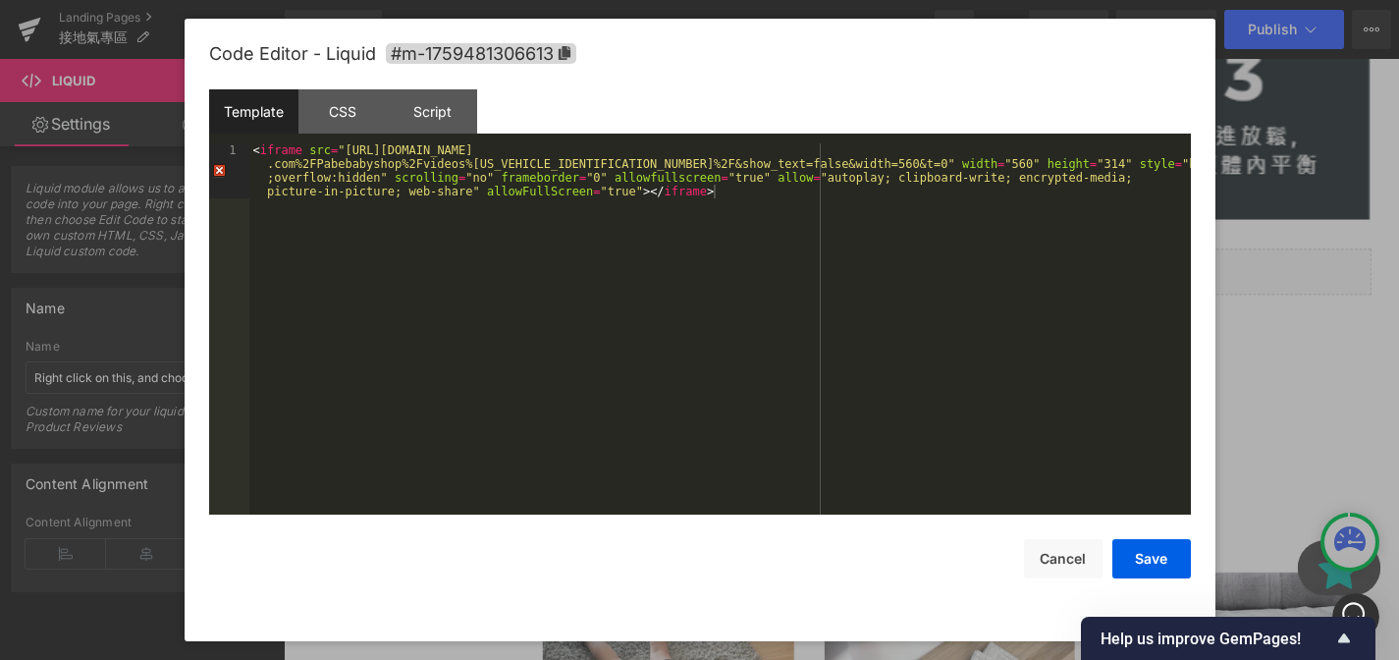
click at [1172, 580] on div "Code Editor - Liquid #m-1759481306613 Template CSS Script Data 1 < iframe src =…" at bounding box center [699, 330] width 981 height 622
click at [1155, 574] on button "Save" at bounding box center [1151, 558] width 79 height 39
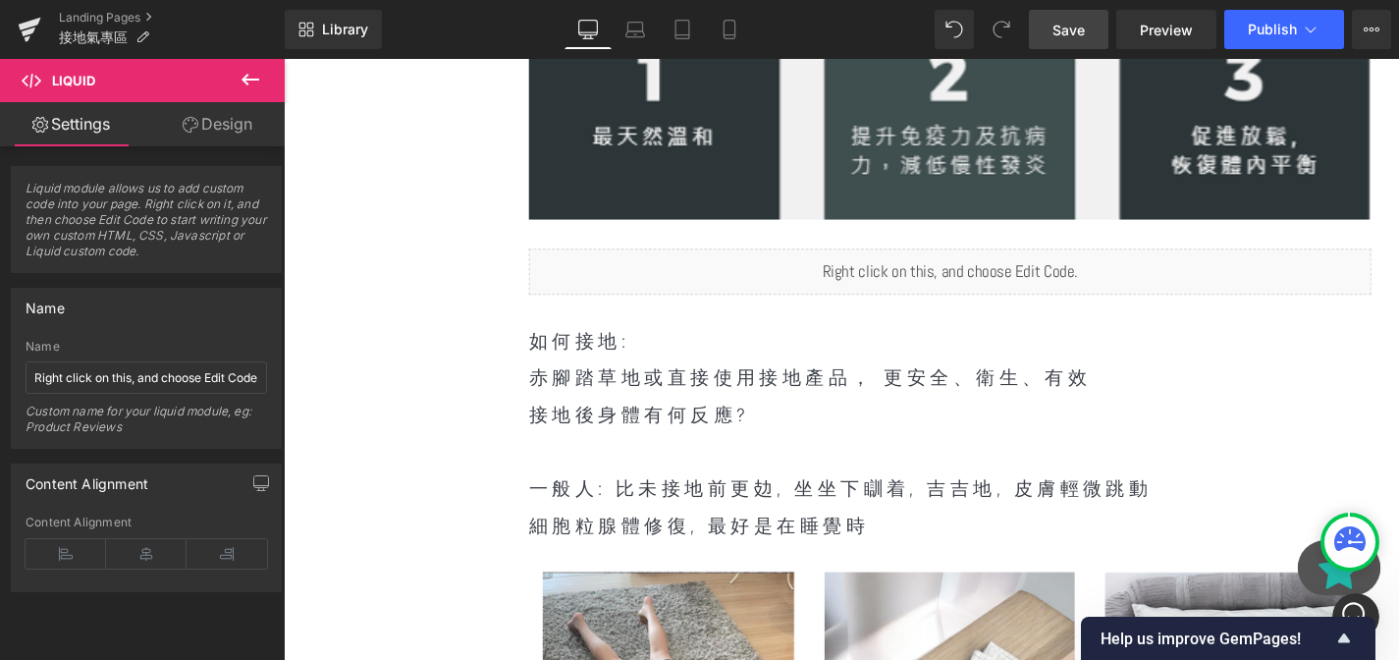
drag, startPoint x: 1100, startPoint y: 26, endPoint x: 569, endPoint y: 106, distance: 536.9
click at [1100, 26] on link "Save" at bounding box center [1068, 29] width 79 height 39
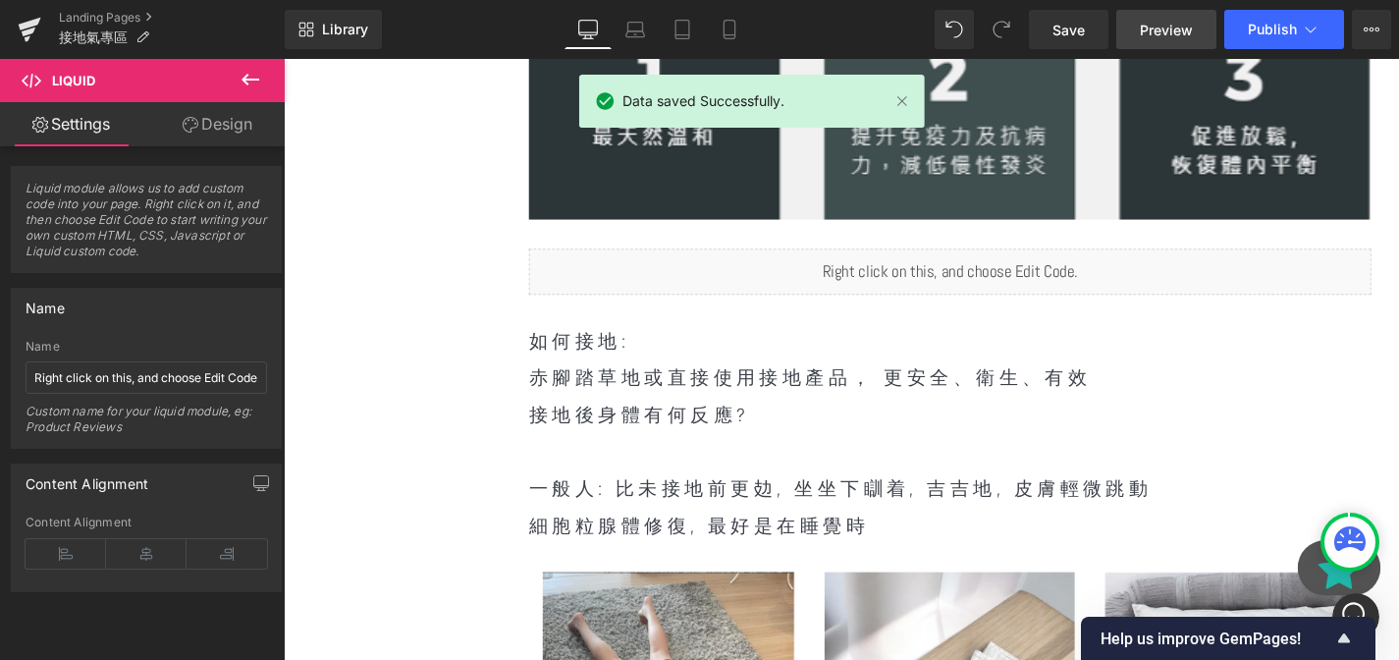
click at [1169, 35] on span "Preview" at bounding box center [1165, 30] width 53 height 21
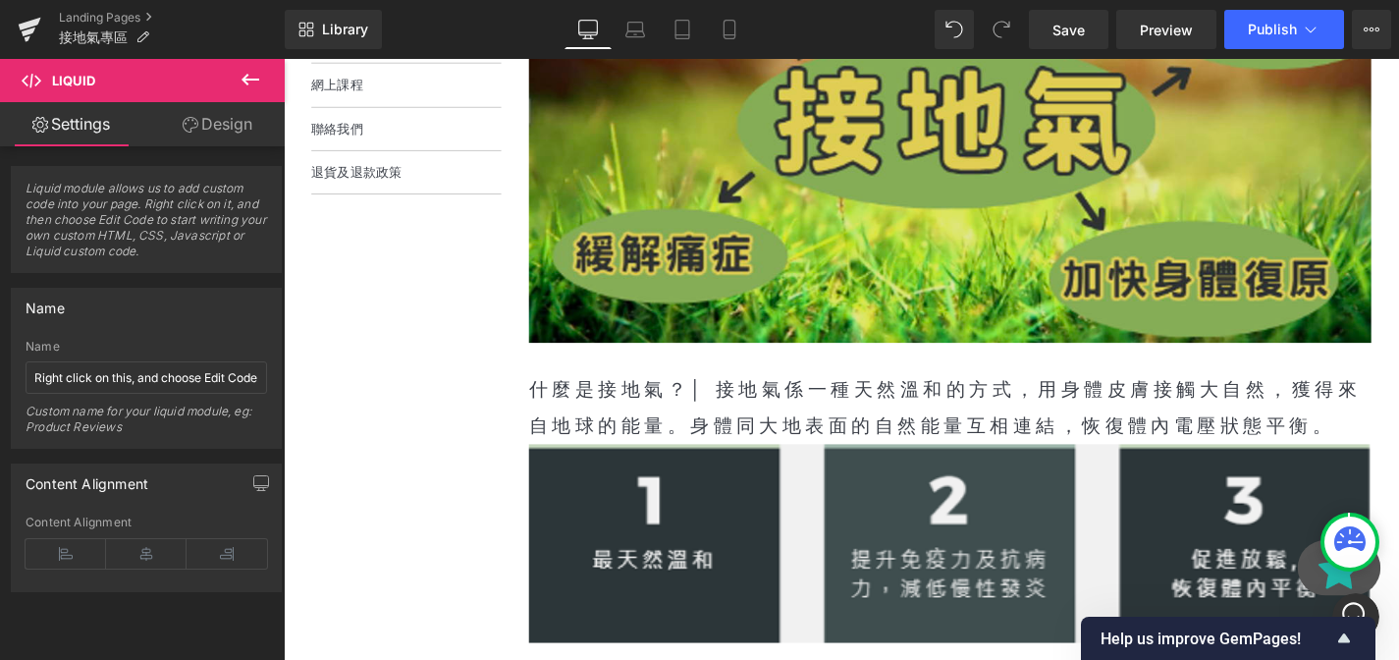
scroll to position [795, 0]
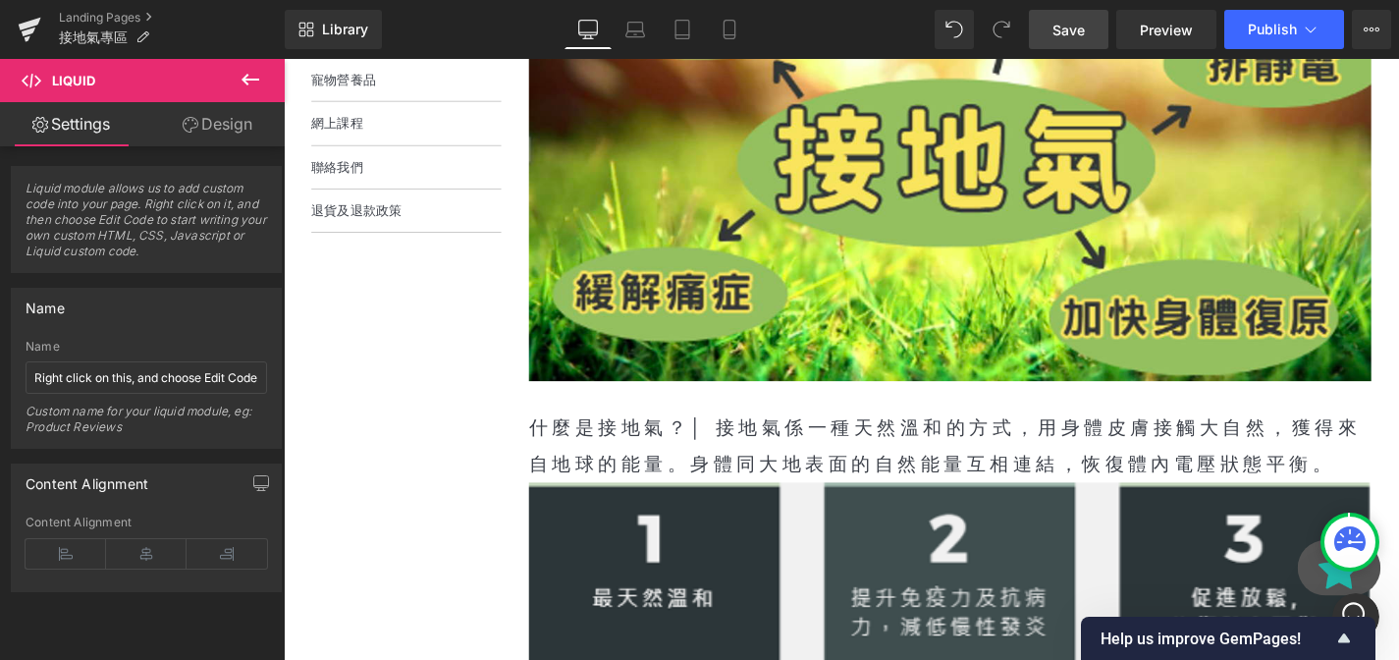
click at [1099, 23] on link "Save" at bounding box center [1068, 29] width 79 height 39
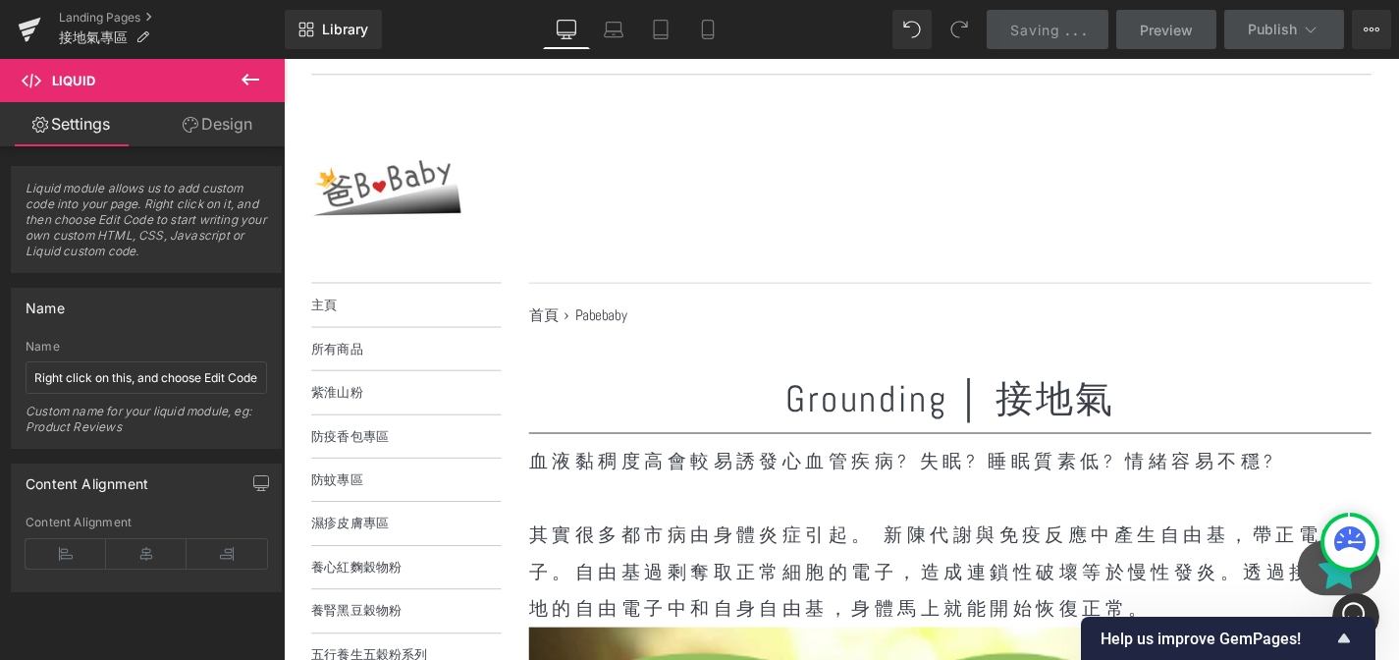
scroll to position [0, 0]
